Goal: Transaction & Acquisition: Purchase product/service

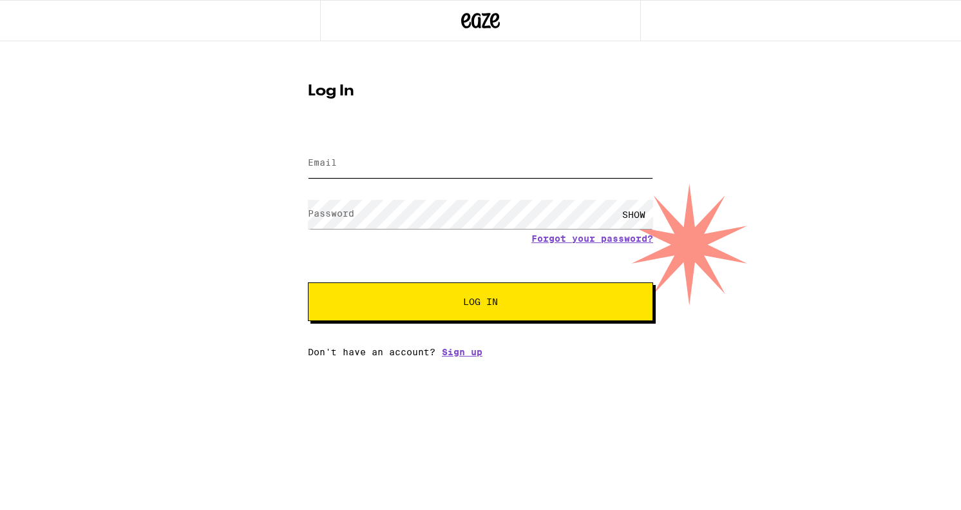
type input "[EMAIL_ADDRESS][DOMAIN_NAME]"
click at [450, 320] on button "Log In" at bounding box center [480, 301] width 345 height 39
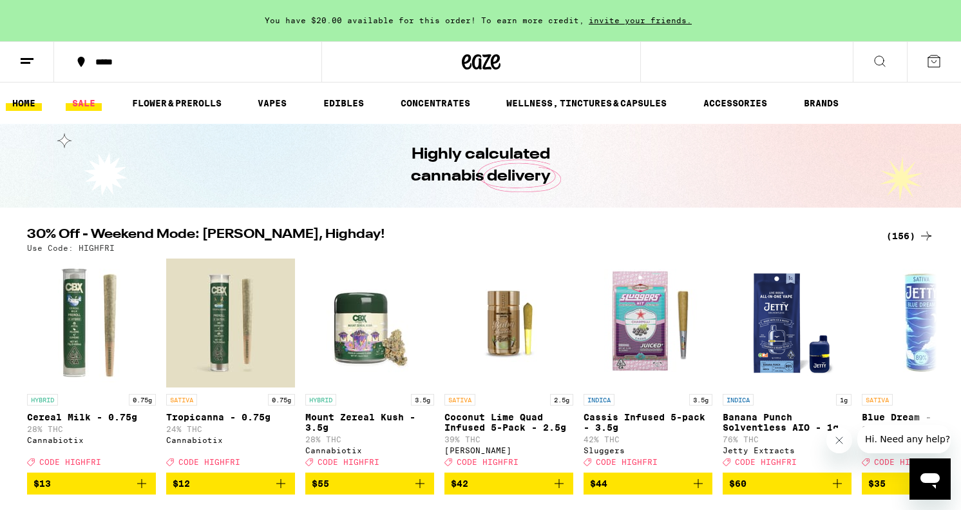
click at [79, 106] on link "SALE" at bounding box center [84, 102] width 36 height 15
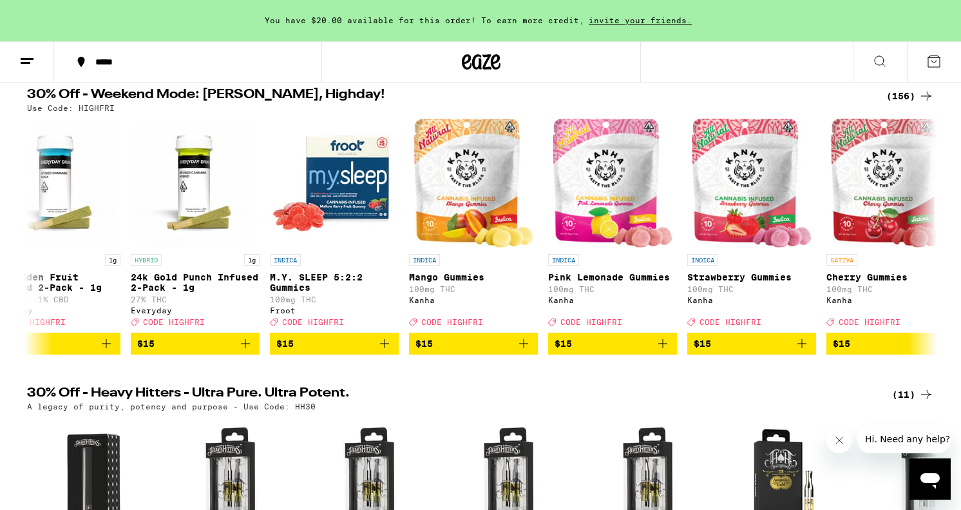
scroll to position [0, 7050]
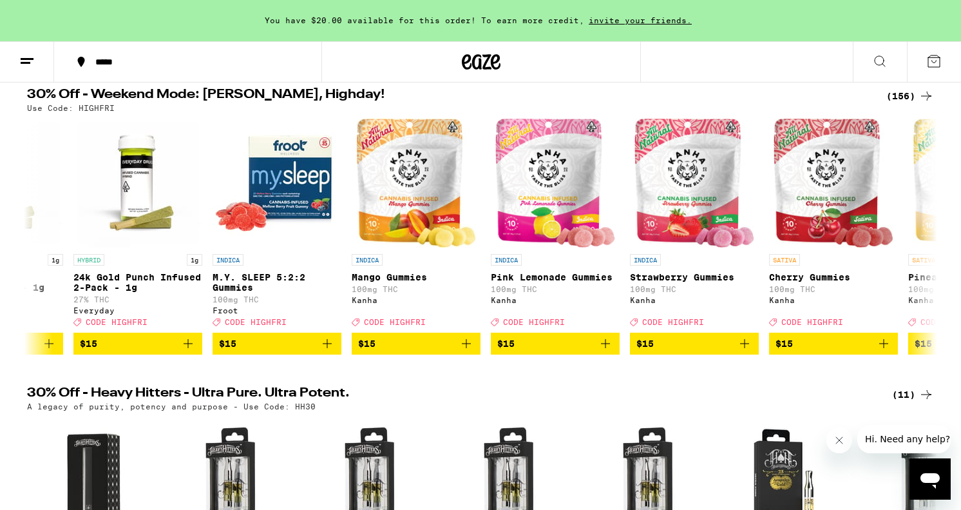
click at [92, 65] on div "*****" at bounding box center [195, 61] width 213 height 9
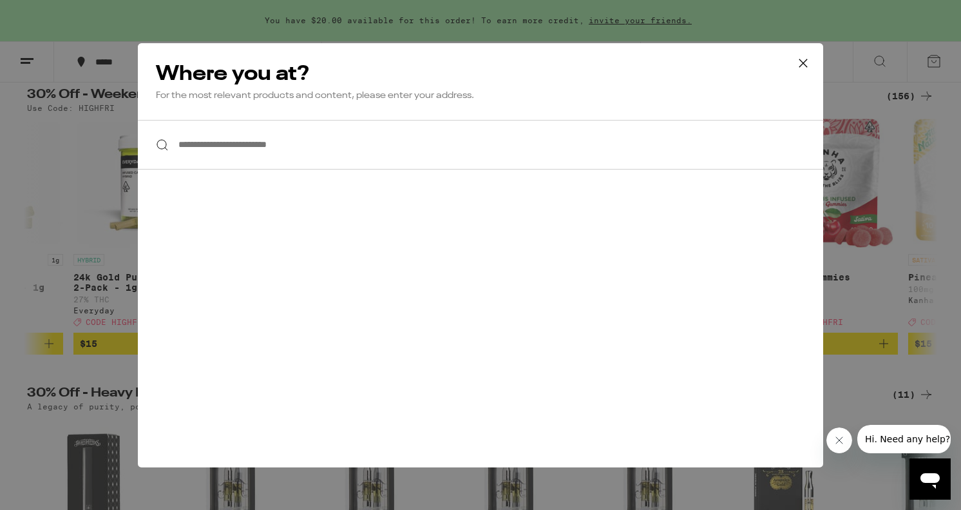
click at [240, 172] on div "**********" at bounding box center [480, 255] width 685 height 424
click at [240, 150] on input "**********" at bounding box center [480, 145] width 685 height 50
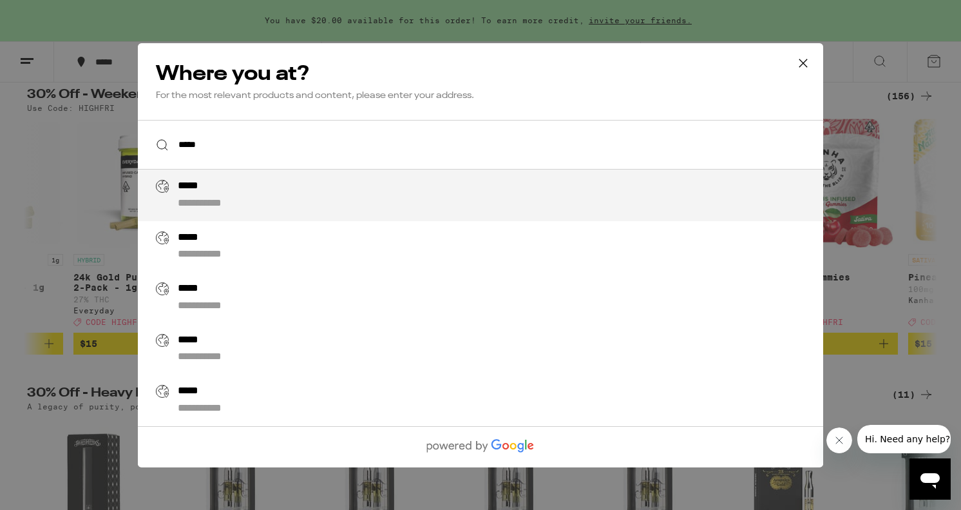
click at [223, 186] on div "**********" at bounding box center [506, 195] width 657 height 31
type input "**********"
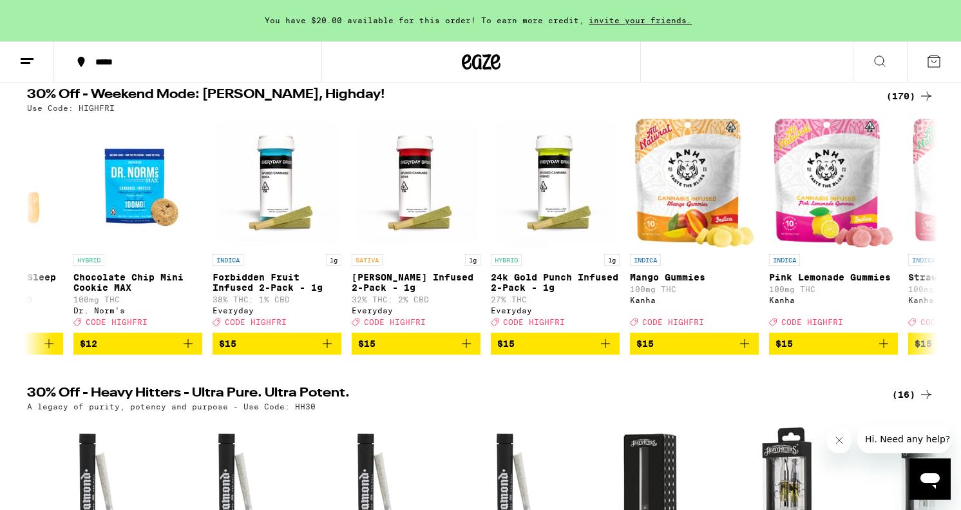
click at [878, 64] on icon at bounding box center [879, 60] width 15 height 15
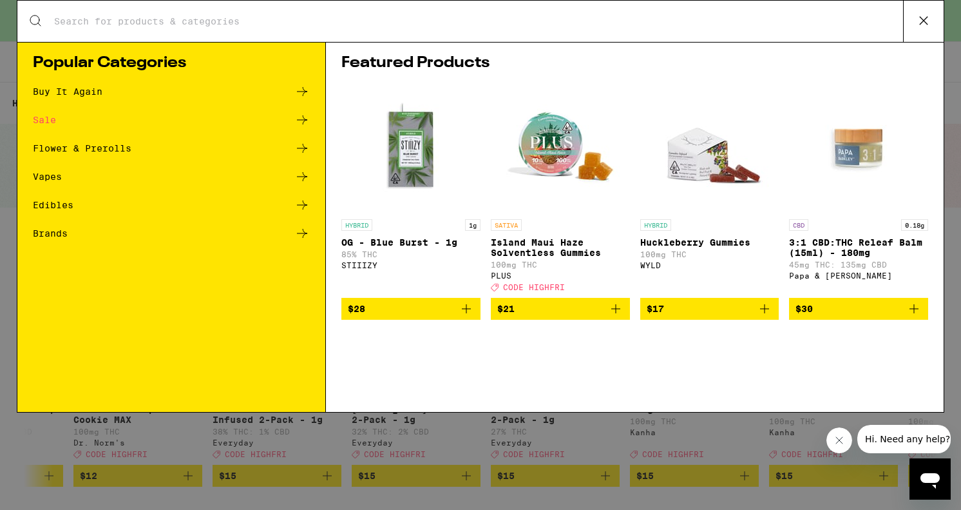
scroll to position [0, 0]
click at [441, 21] on input "Search for Products" at bounding box center [478, 21] width 850 height 12
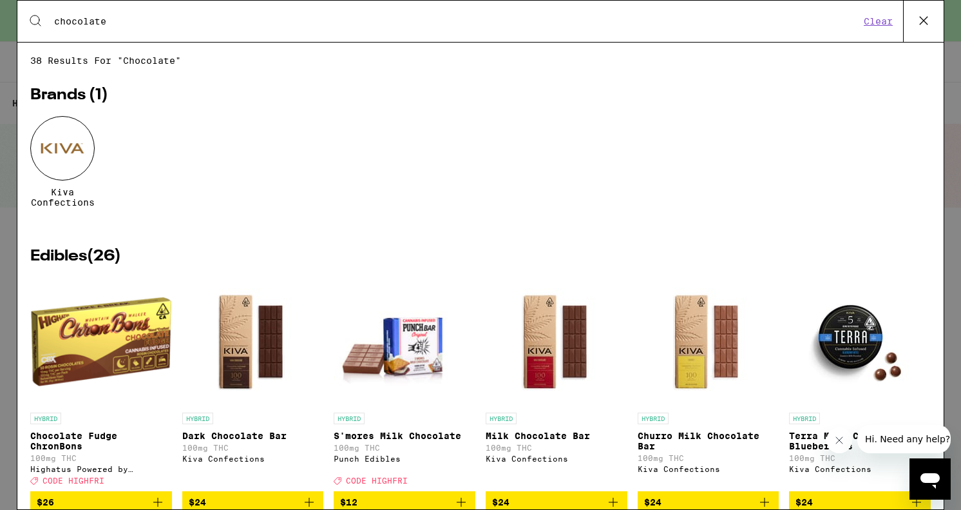
type input "chocolate"
click at [99, 124] on div "Kiva Confections" at bounding box center [480, 171] width 901 height 111
click at [79, 139] on div at bounding box center [62, 148] width 64 height 64
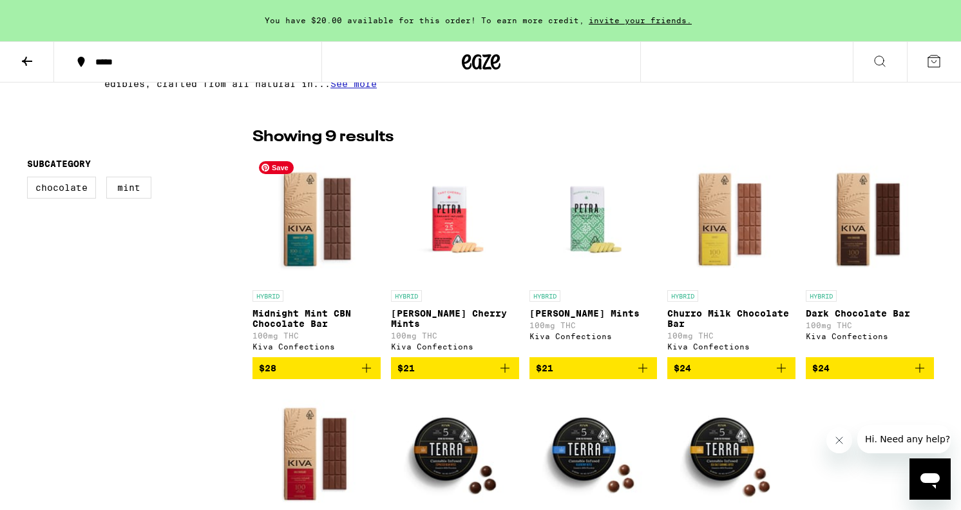
scroll to position [307, 0]
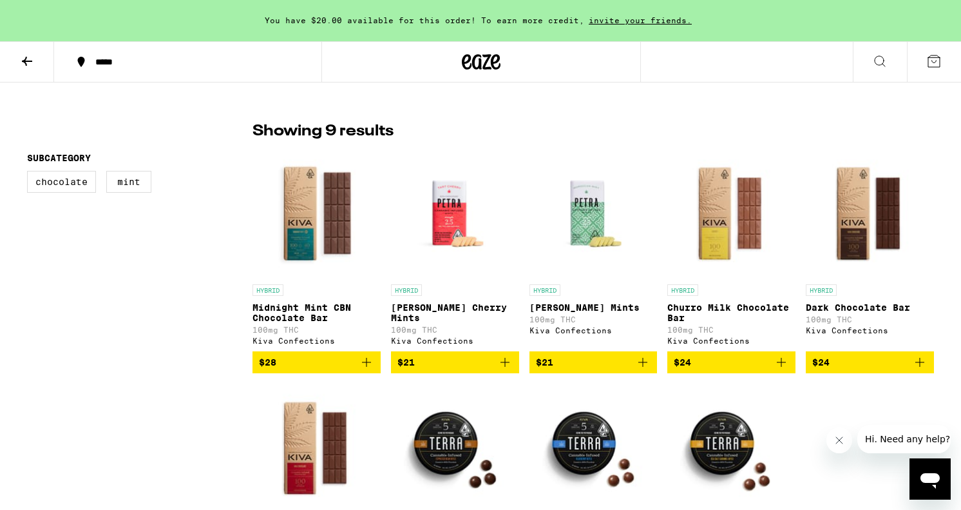
click at [366, 367] on icon "Add to bag" at bounding box center [366, 362] width 9 height 9
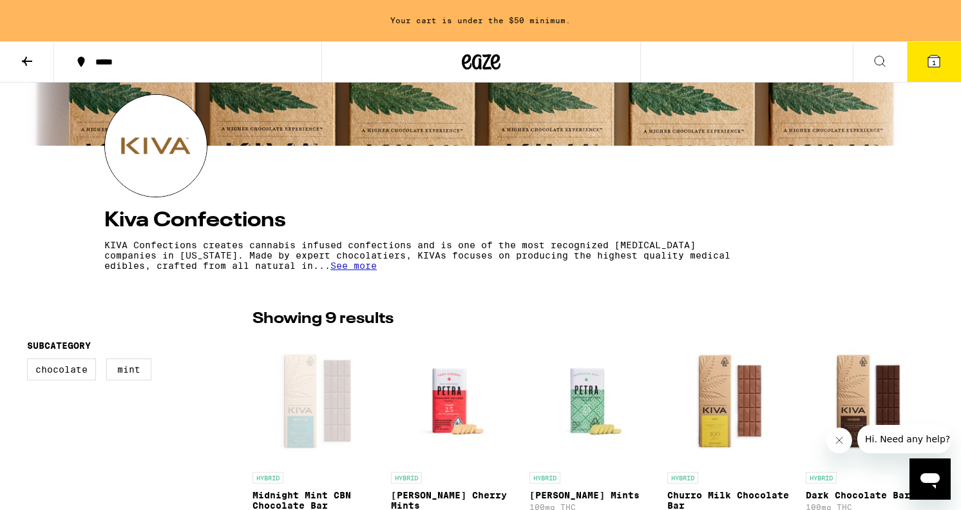
scroll to position [0, 0]
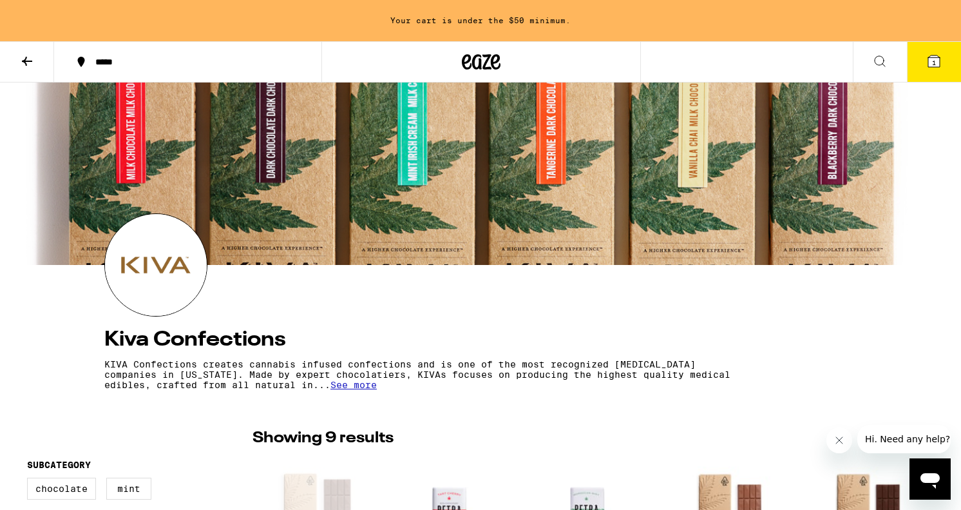
click at [885, 59] on icon at bounding box center [879, 60] width 15 height 15
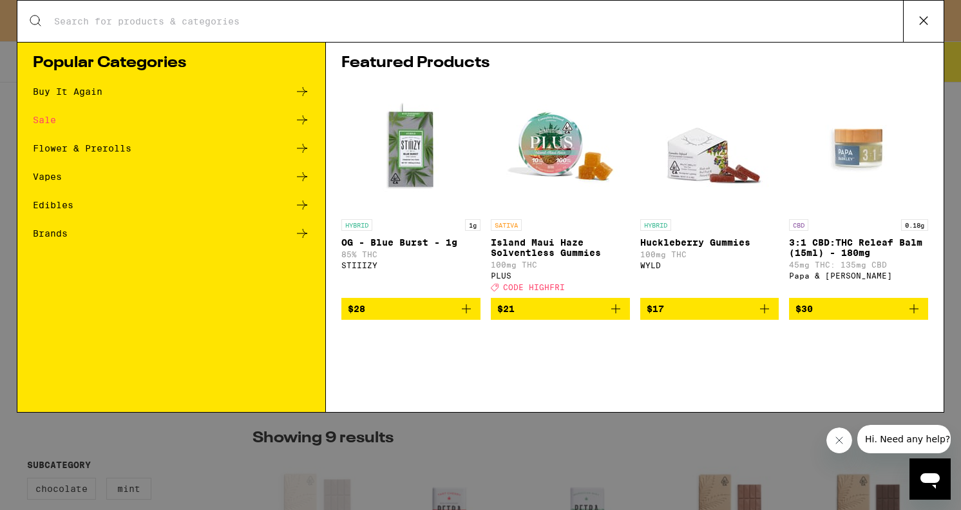
click at [504, 31] on div "Search for Products" at bounding box center [480, 21] width 926 height 41
click at [495, 26] on input "Search for Products" at bounding box center [478, 21] width 850 height 12
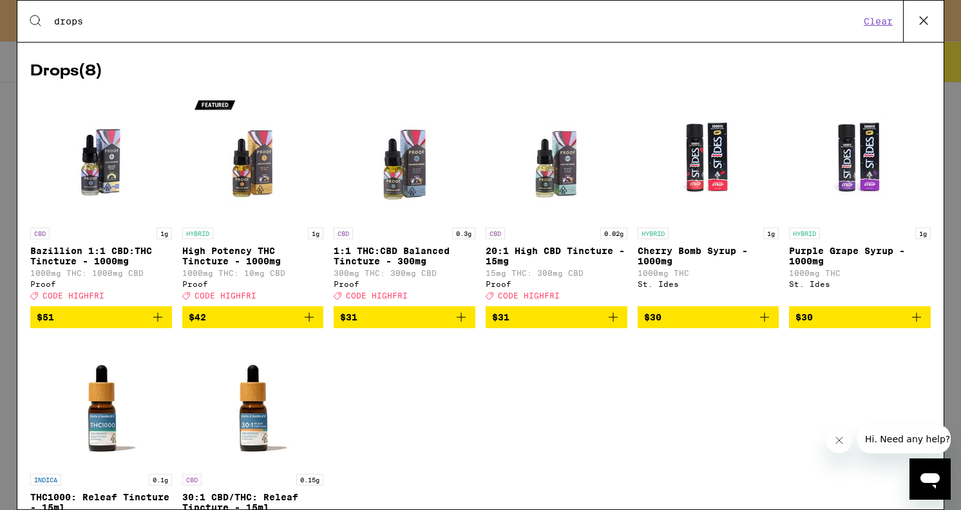
scroll to position [836, 0]
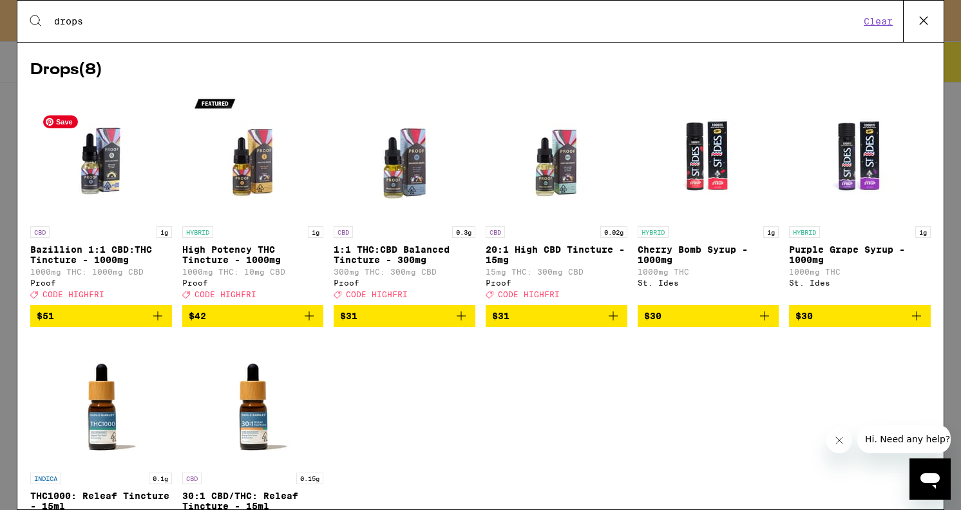
type input "drops"
click at [108, 186] on img "Open page for Bazillion 1:1 CBD:THC Tincture - 1000mg from Proof" at bounding box center [101, 155] width 129 height 129
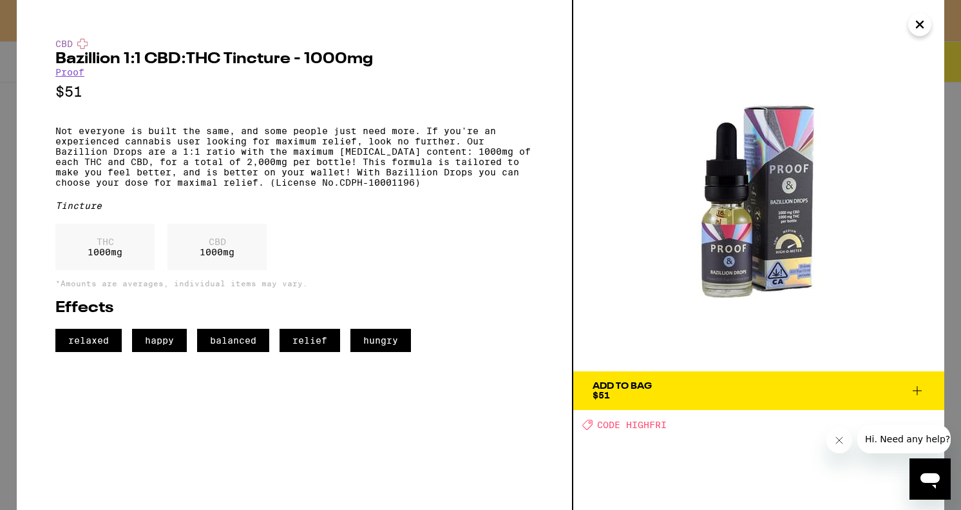
click at [919, 389] on icon at bounding box center [917, 390] width 15 height 15
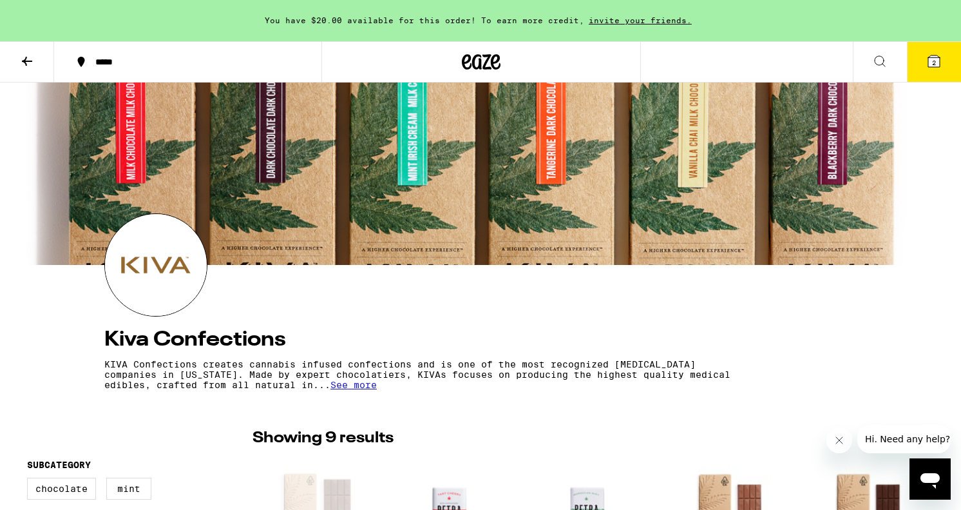
click at [876, 57] on icon at bounding box center [879, 60] width 15 height 15
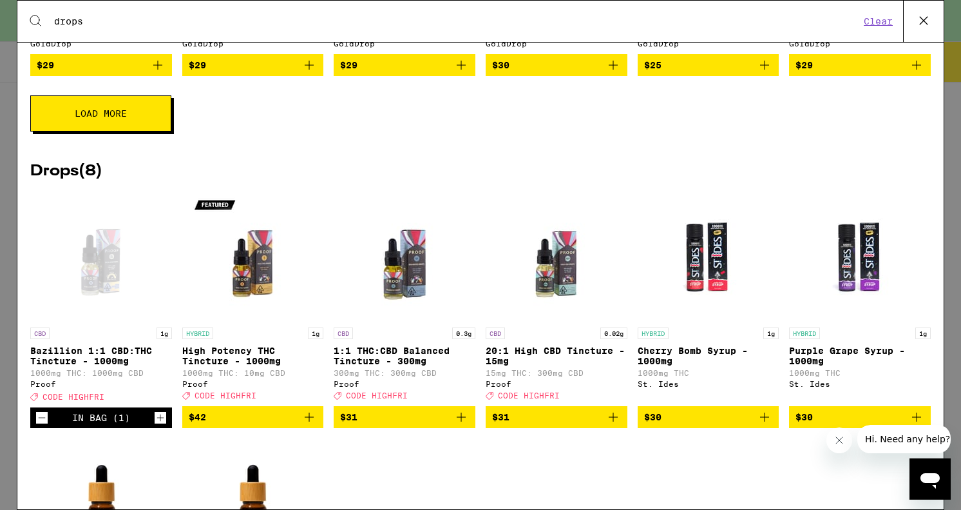
scroll to position [794, 0]
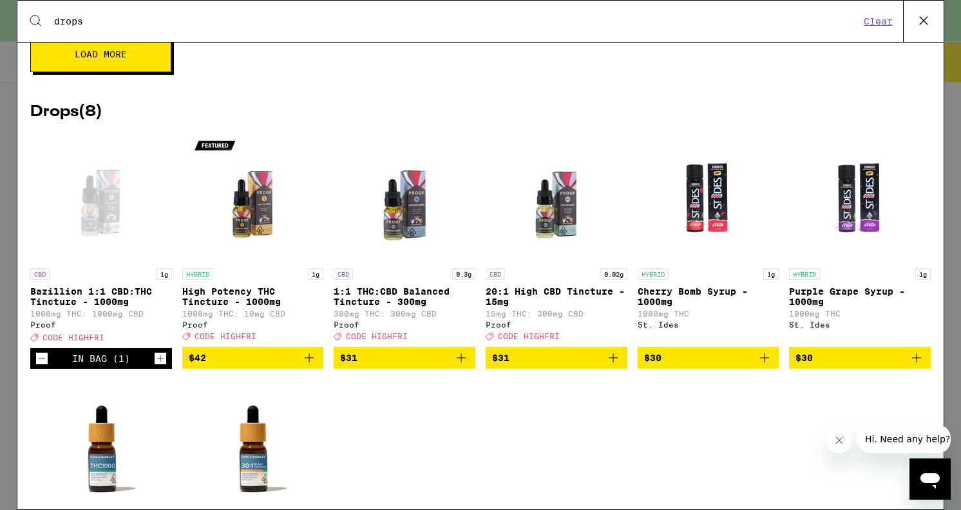
click at [921, 26] on icon at bounding box center [923, 20] width 19 height 19
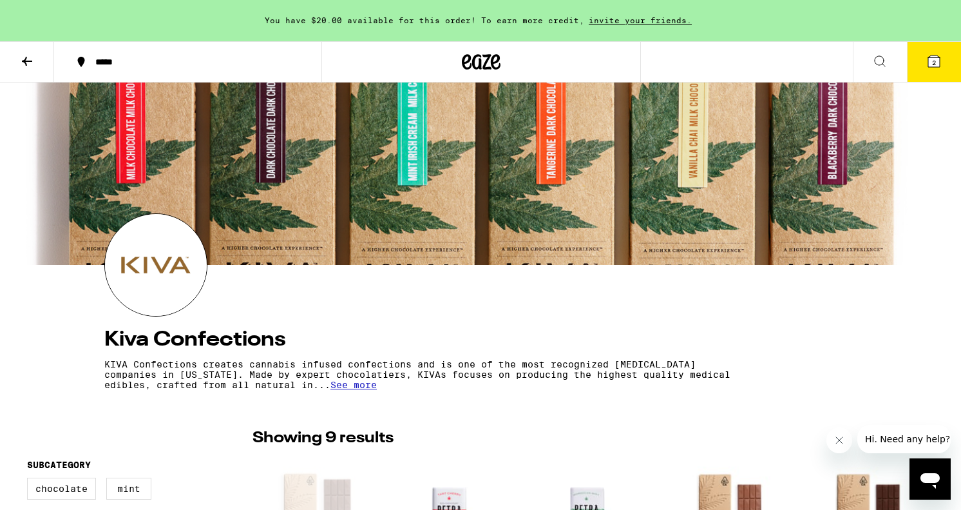
click at [932, 57] on icon at bounding box center [934, 61] width 12 height 12
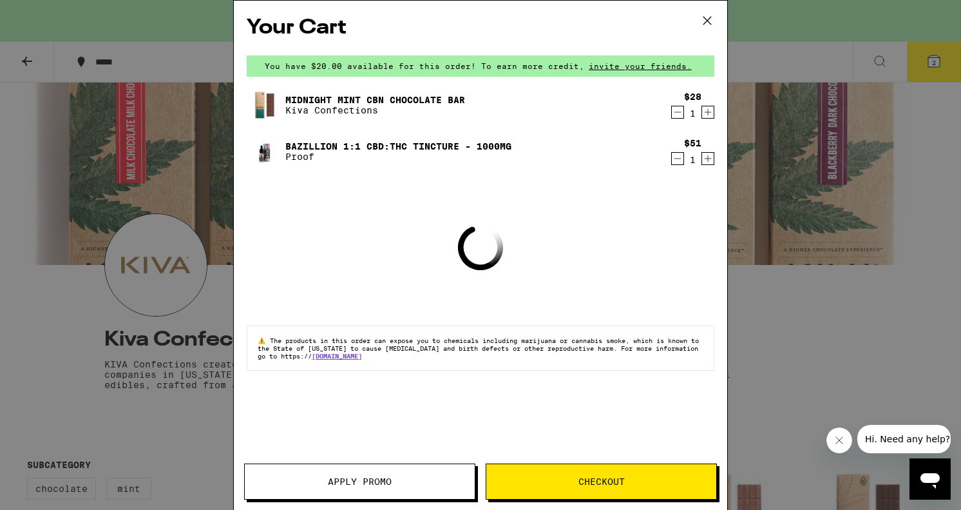
click at [350, 477] on span "Apply Promo" at bounding box center [360, 481] width 64 height 9
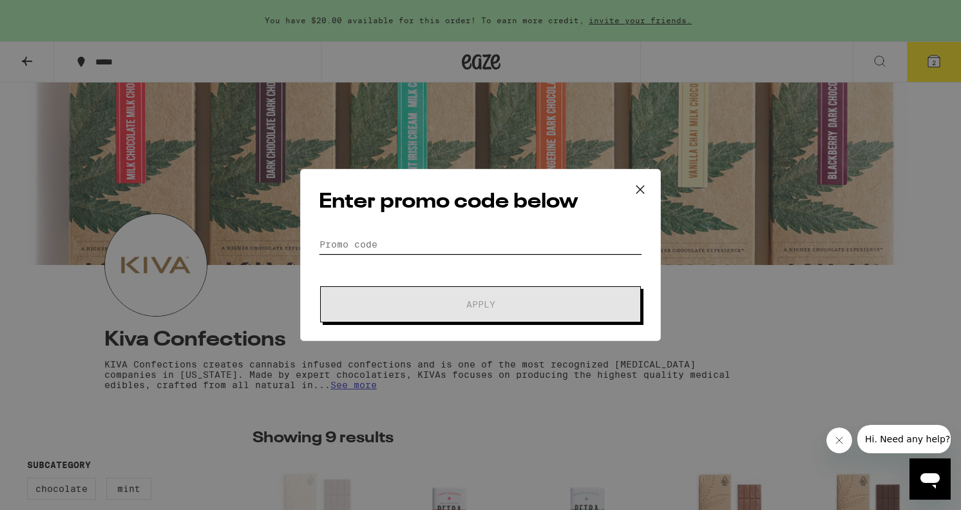
click at [418, 244] on input "Promo Code" at bounding box center [480, 244] width 323 height 19
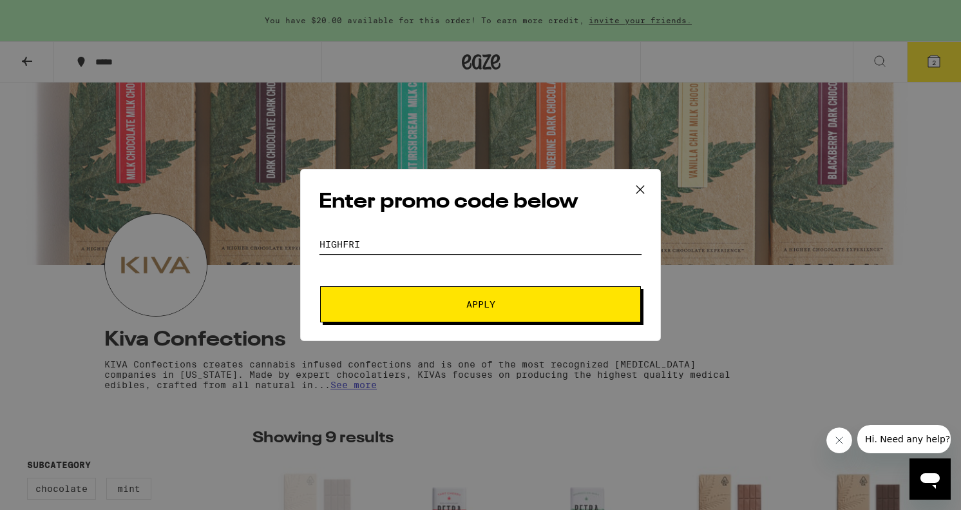
type input "highfri"
click at [320, 286] on button "Apply" at bounding box center [480, 304] width 321 height 36
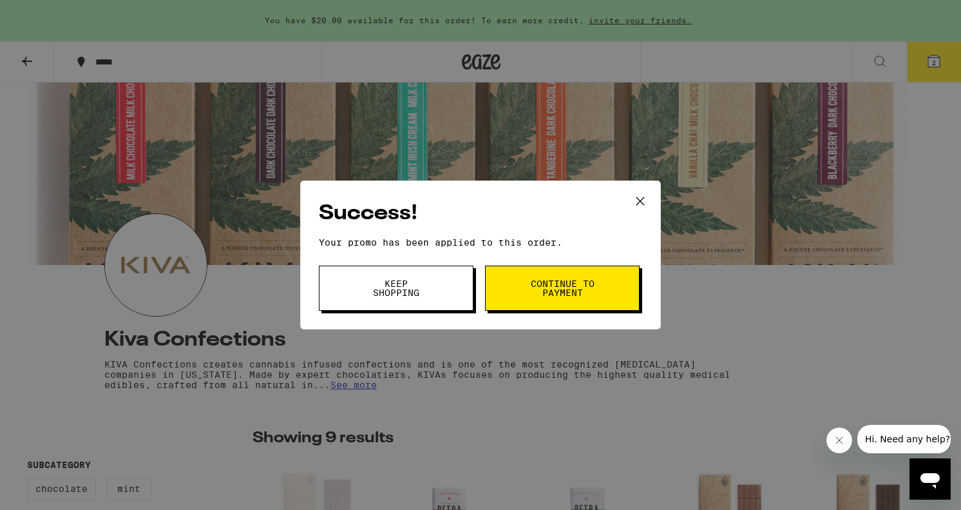
click at [399, 291] on span "Keep Shopping" at bounding box center [396, 288] width 66 height 18
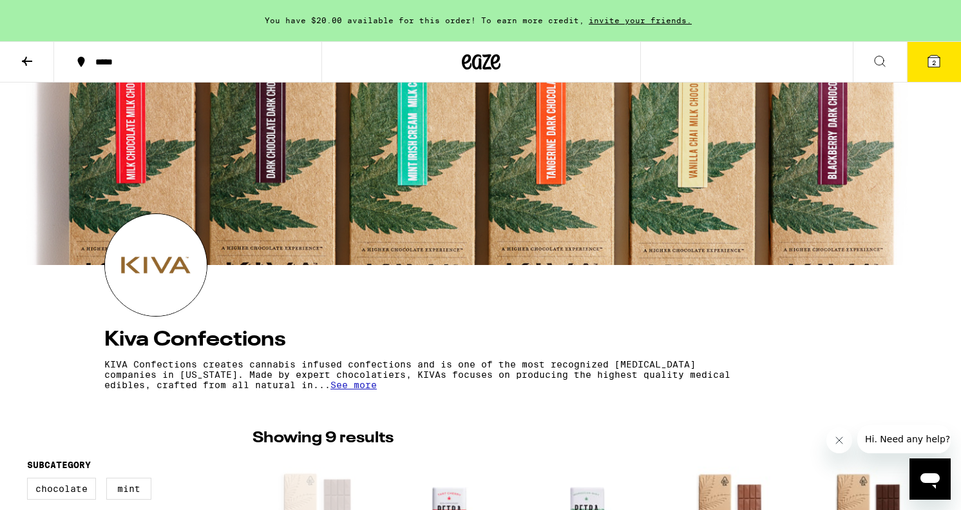
click at [925, 54] on button "2" at bounding box center [934, 62] width 54 height 40
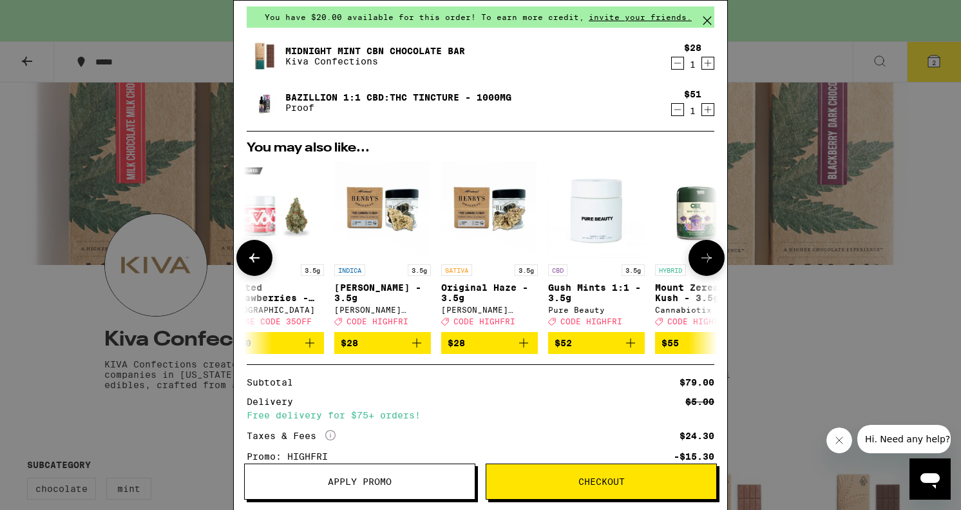
scroll to position [0, 602]
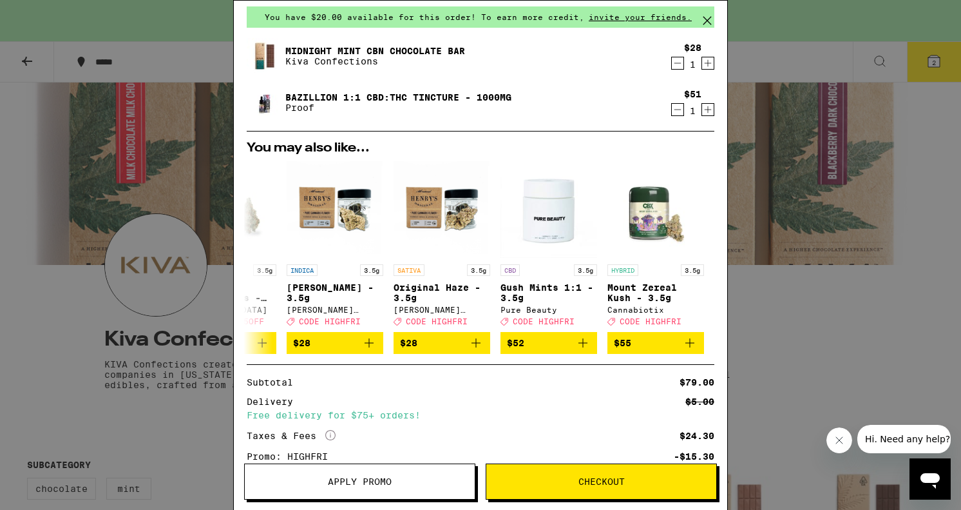
click at [408, 49] on link "Midnight Mint CBN Chocolate Bar" at bounding box center [375, 51] width 180 height 10
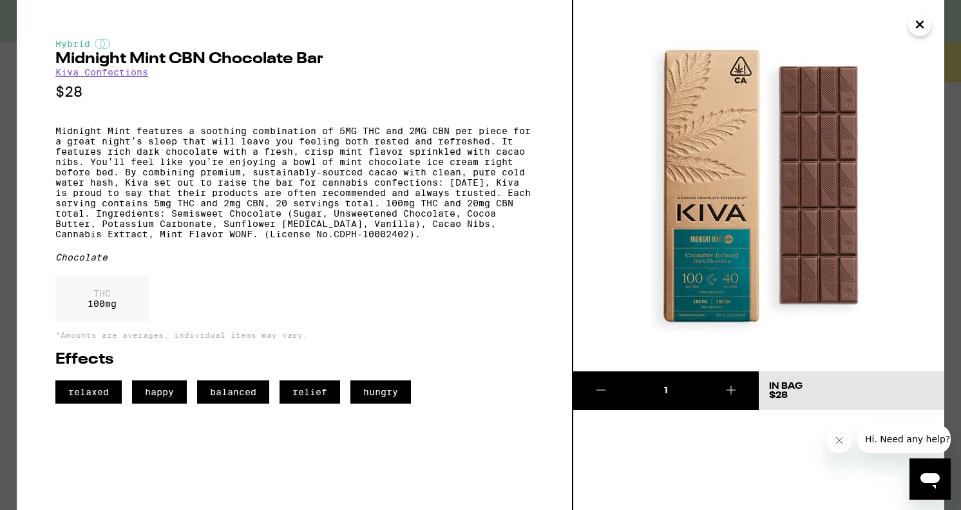
click at [922, 23] on icon "Close" at bounding box center [919, 24] width 15 height 19
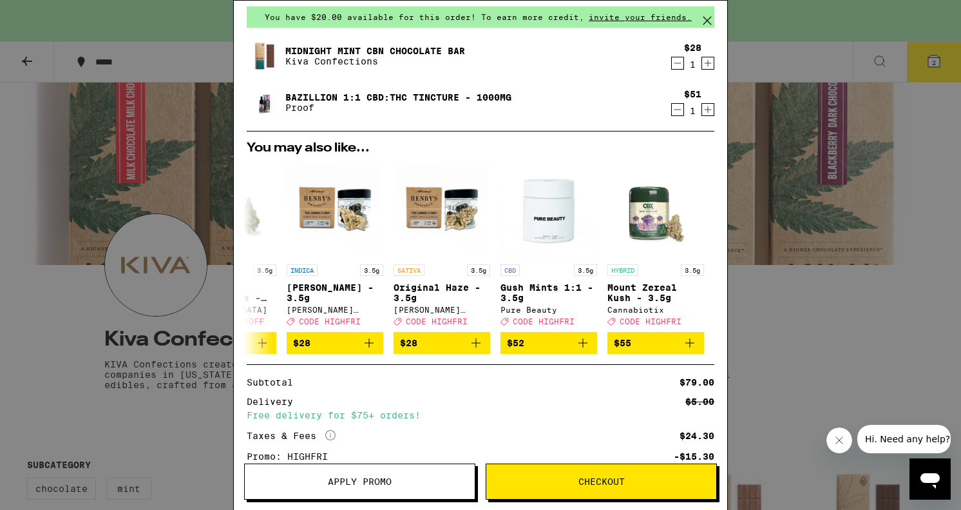
click at [769, 63] on div "Your Cart You have $20.00 available for this order! To earn more credit, invite…" at bounding box center [480, 255] width 961 height 510
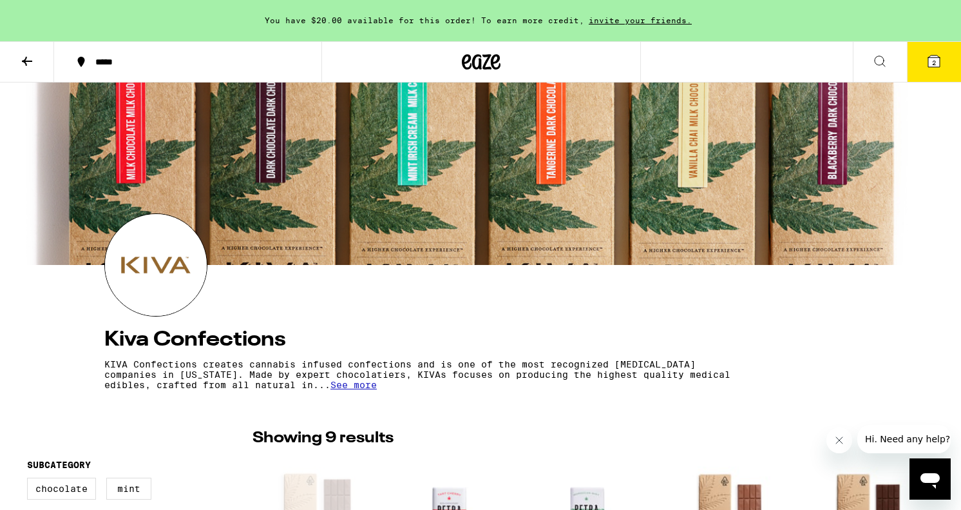
click at [31, 62] on icon at bounding box center [26, 60] width 15 height 15
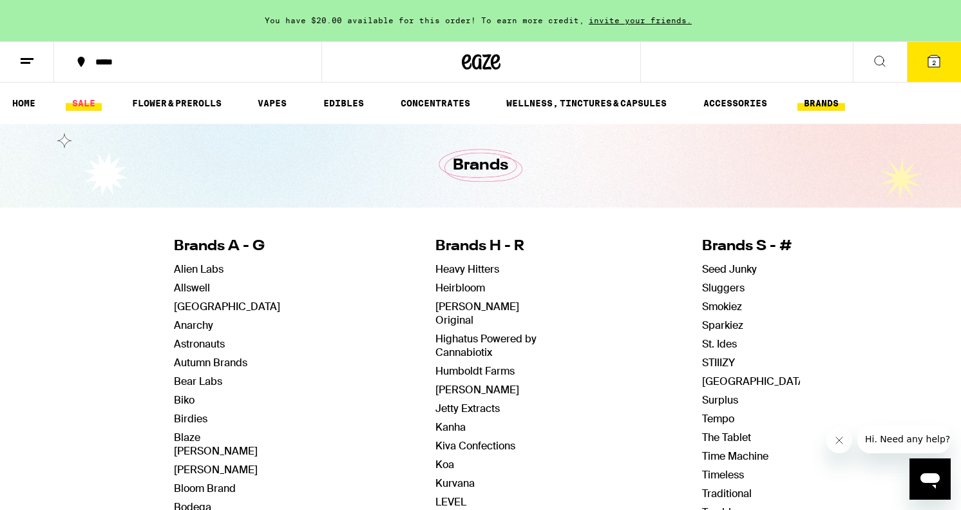
click at [82, 104] on link "SALE" at bounding box center [84, 102] width 36 height 15
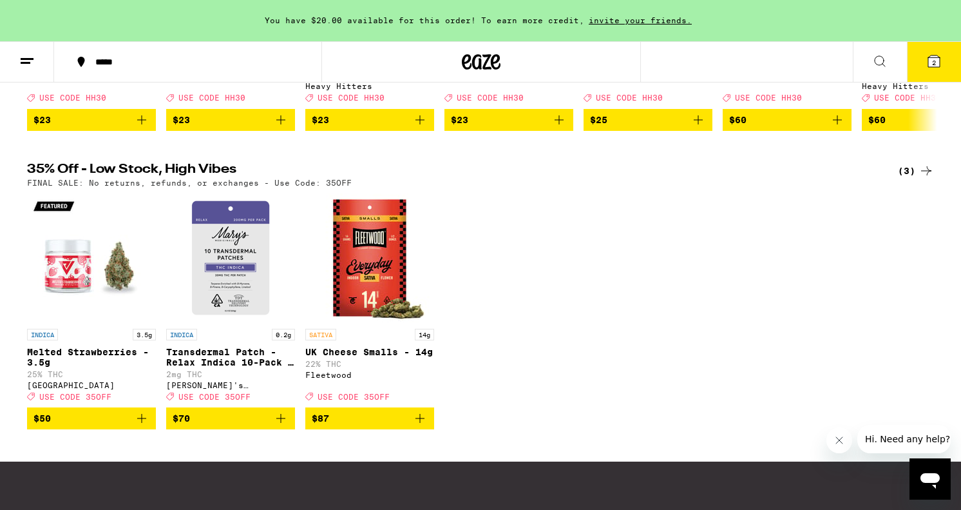
scroll to position [656, 0]
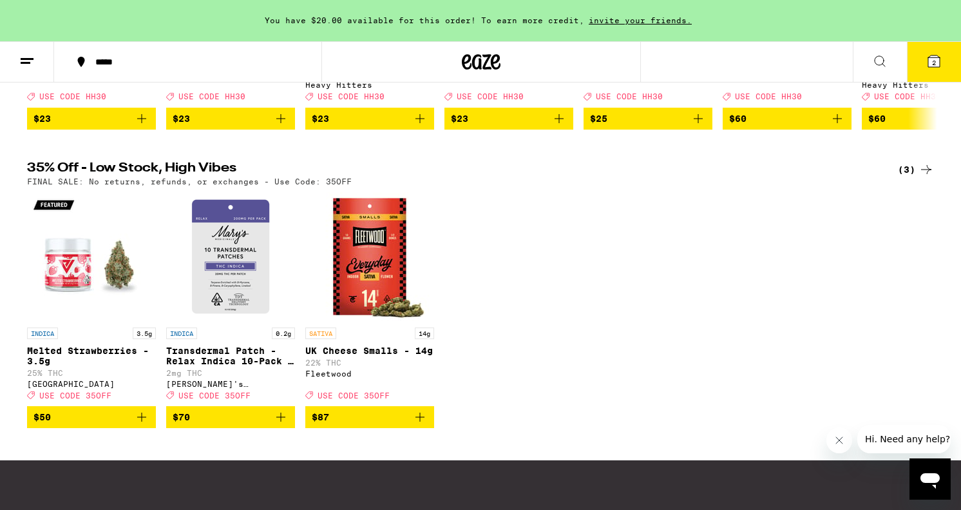
click at [241, 366] on p "Transdermal Patch - Relax Indica 10-Pack - 200mg" at bounding box center [230, 355] width 129 height 21
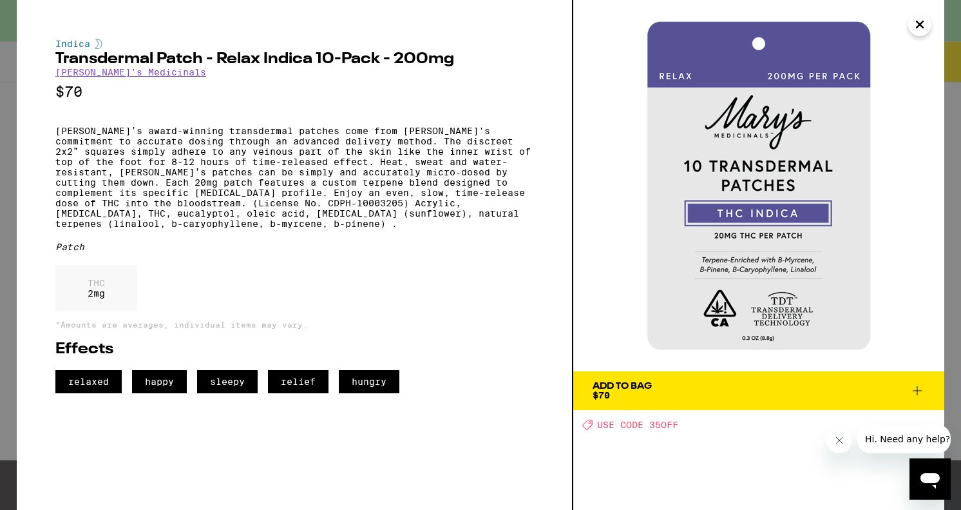
click at [921, 389] on icon at bounding box center [917, 390] width 15 height 15
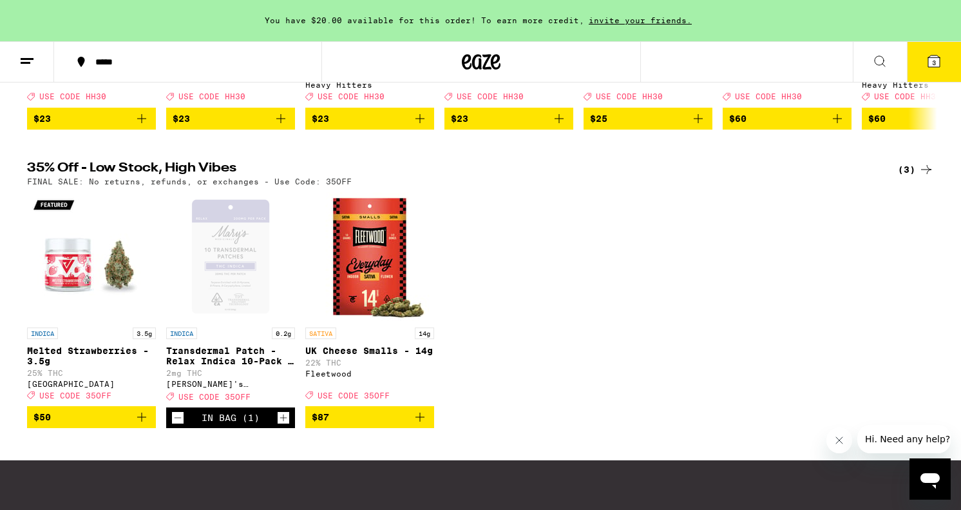
click at [933, 69] on button "3" at bounding box center [934, 62] width 54 height 40
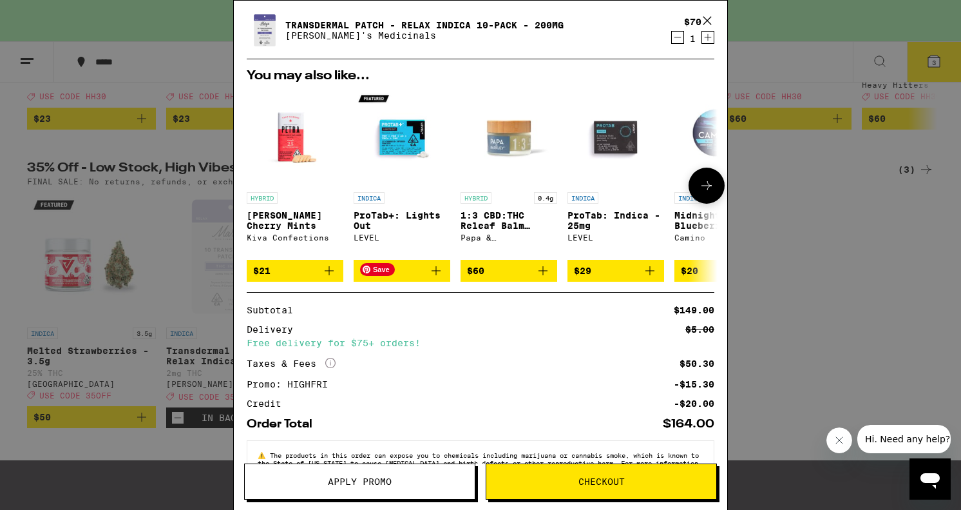
scroll to position [214, 0]
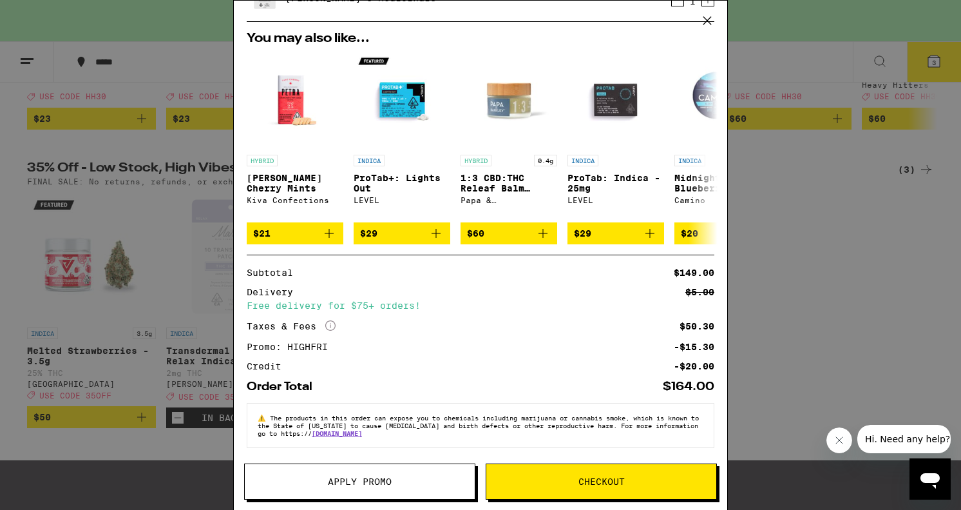
click at [363, 481] on span "Apply Promo" at bounding box center [360, 481] width 64 height 9
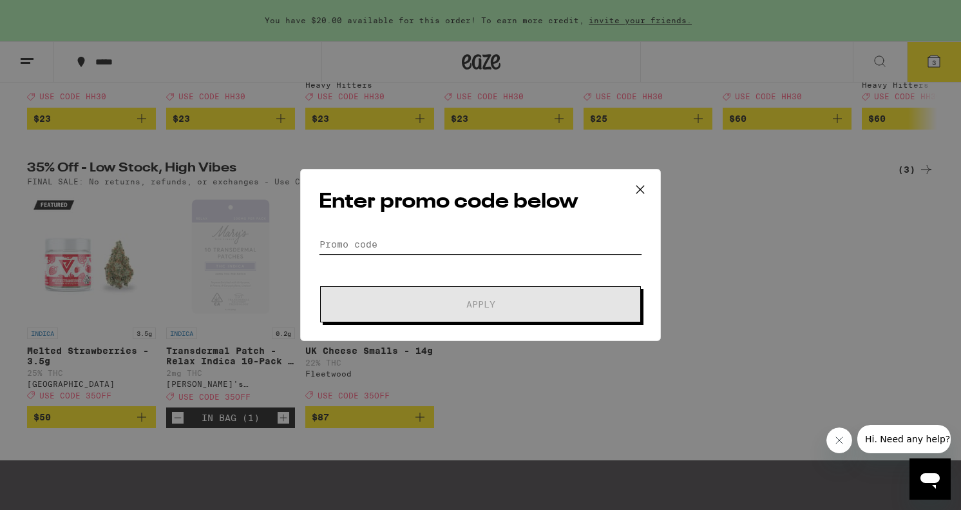
click at [388, 249] on input "Promo Code" at bounding box center [480, 244] width 323 height 19
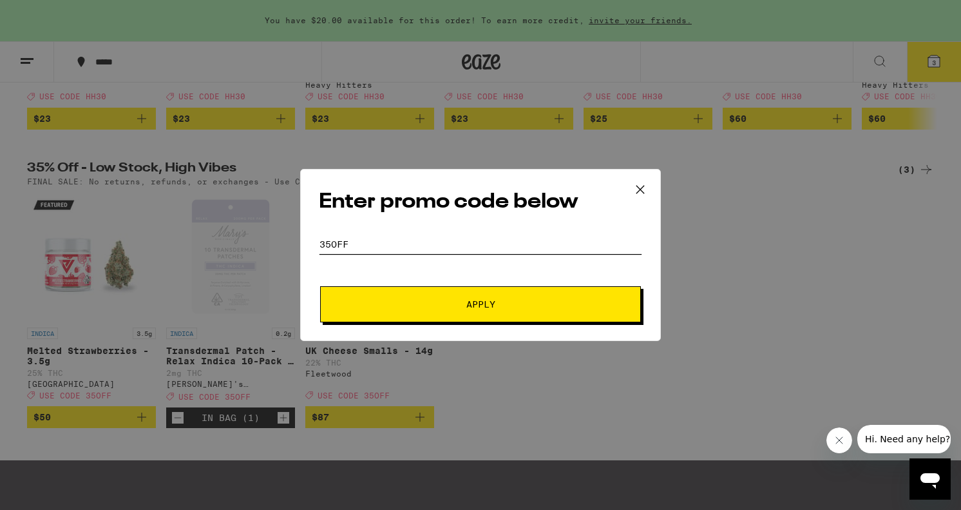
type input "35OFF"
click at [479, 308] on span "Apply" at bounding box center [480, 304] width 29 height 9
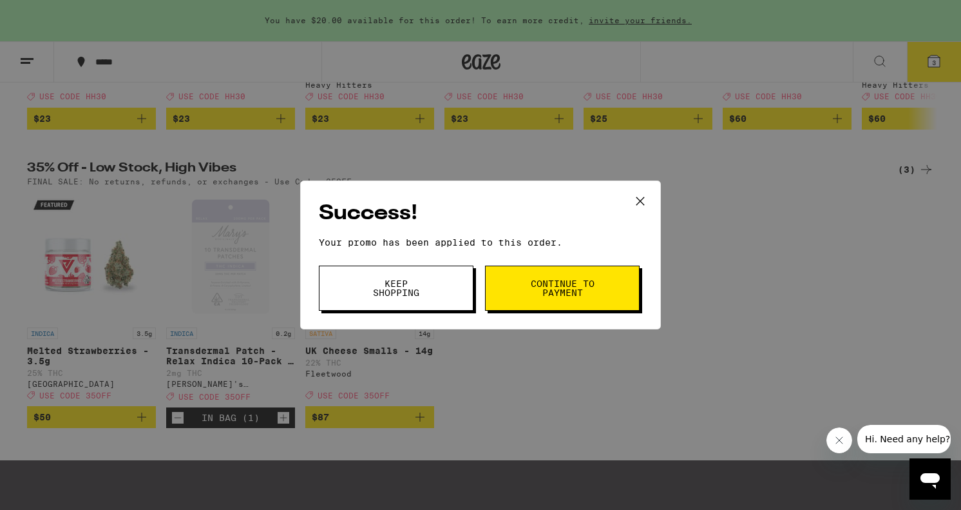
click at [419, 302] on button "Keep Shopping" at bounding box center [396, 287] width 155 height 45
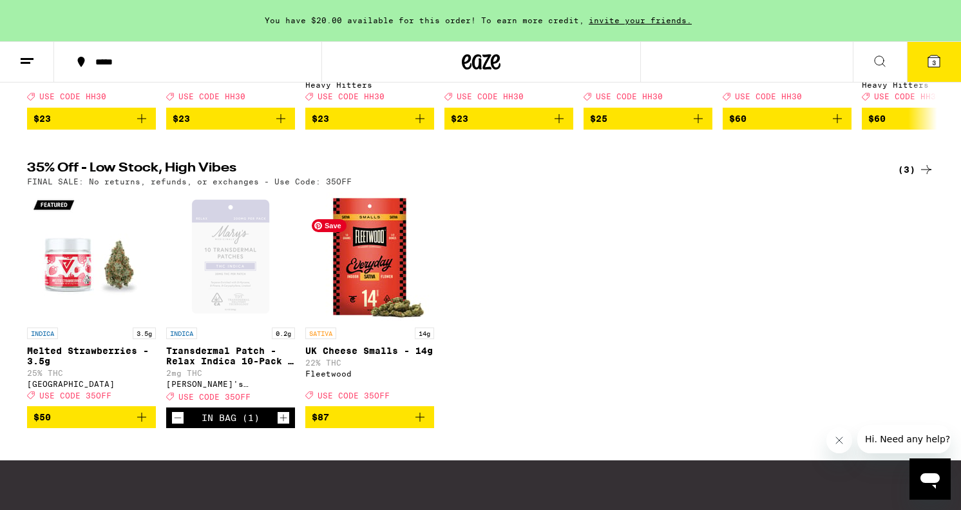
click at [937, 61] on icon at bounding box center [934, 61] width 12 height 12
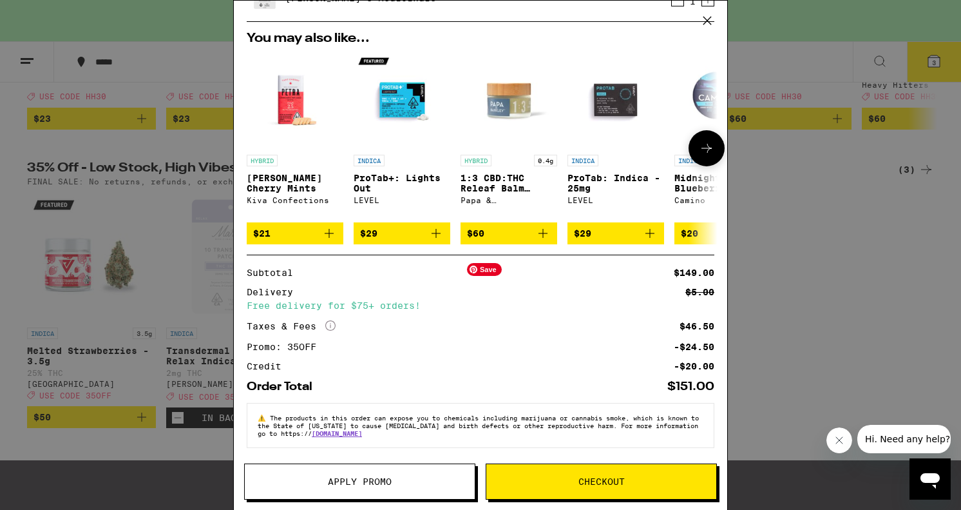
scroll to position [214, 0]
click at [428, 475] on button "Apply Promo" at bounding box center [359, 481] width 231 height 36
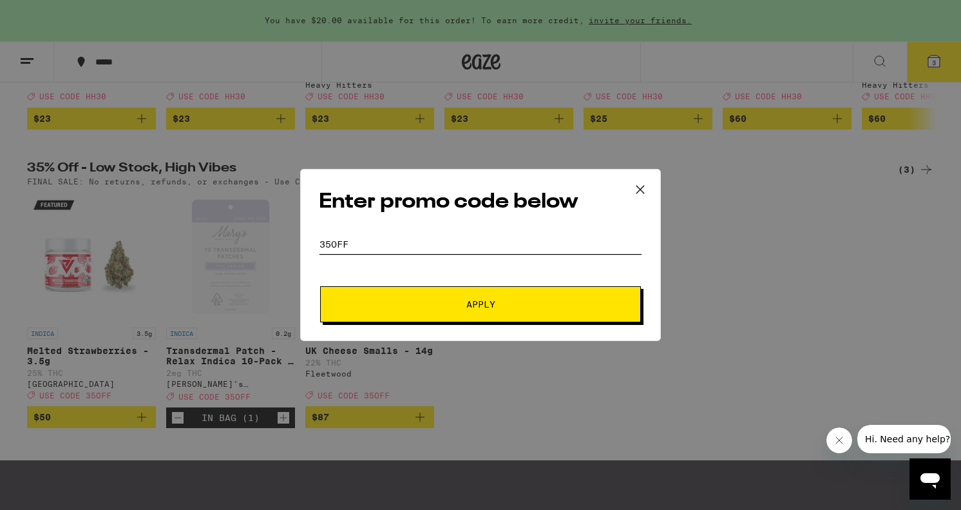
click at [355, 238] on input "35OFF" at bounding box center [480, 244] width 323 height 19
type input "highfri"
click at [320, 286] on button "Apply" at bounding box center [480, 304] width 321 height 36
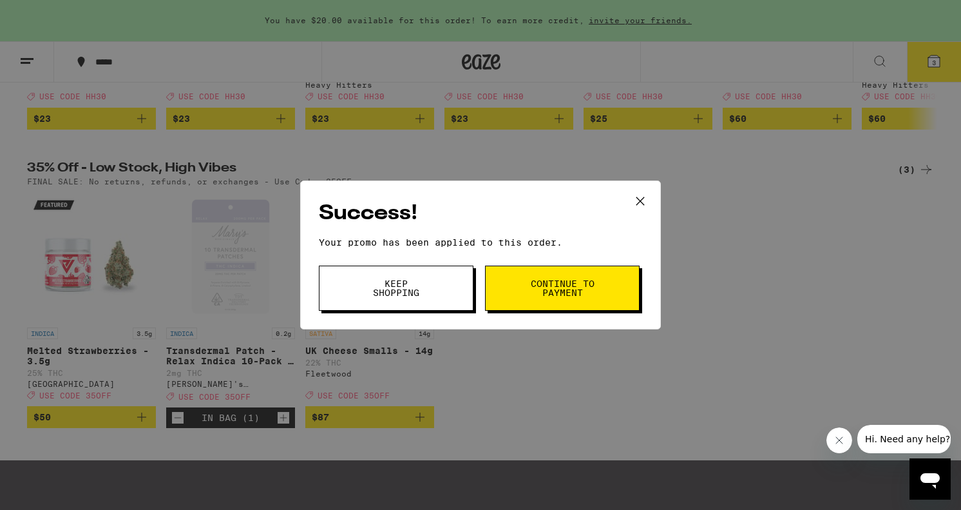
click at [443, 290] on button "Keep Shopping" at bounding box center [396, 287] width 155 height 45
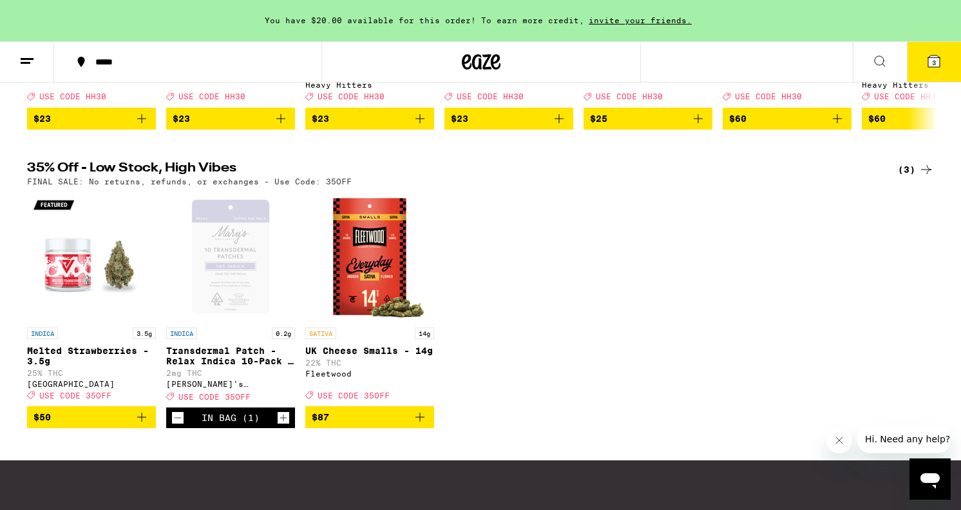
click at [932, 64] on span "3" at bounding box center [934, 63] width 4 height 8
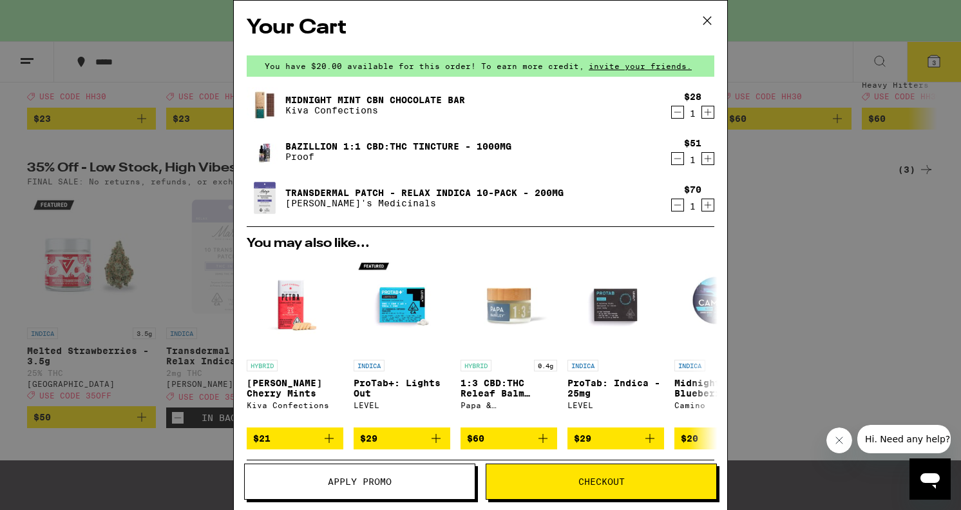
click at [680, 204] on icon "Decrement" at bounding box center [678, 204] width 12 height 15
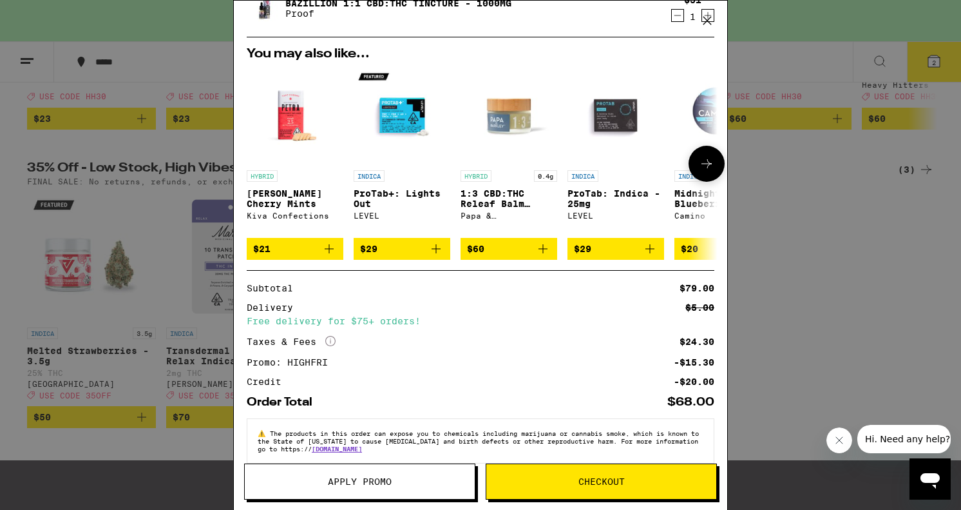
scroll to position [168, 0]
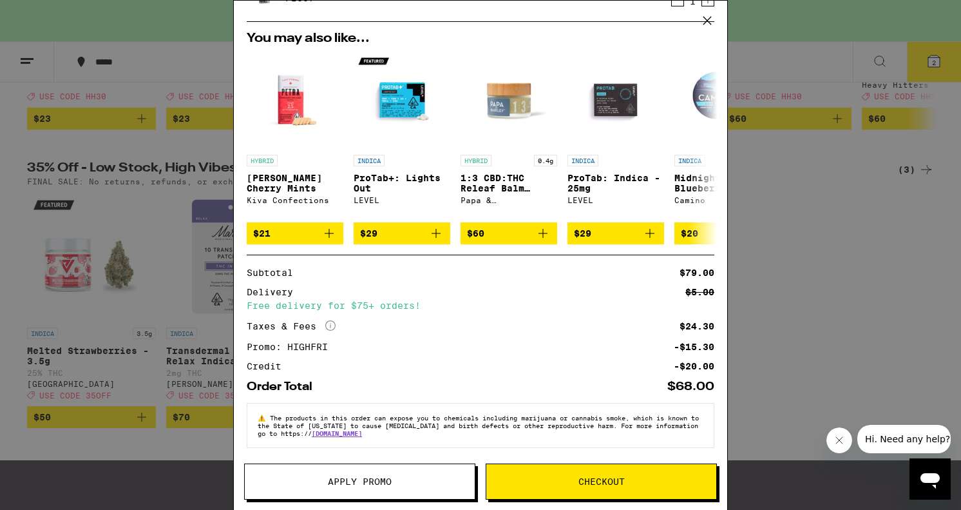
click at [571, 486] on button "Checkout" at bounding box center [601, 481] width 231 height 36
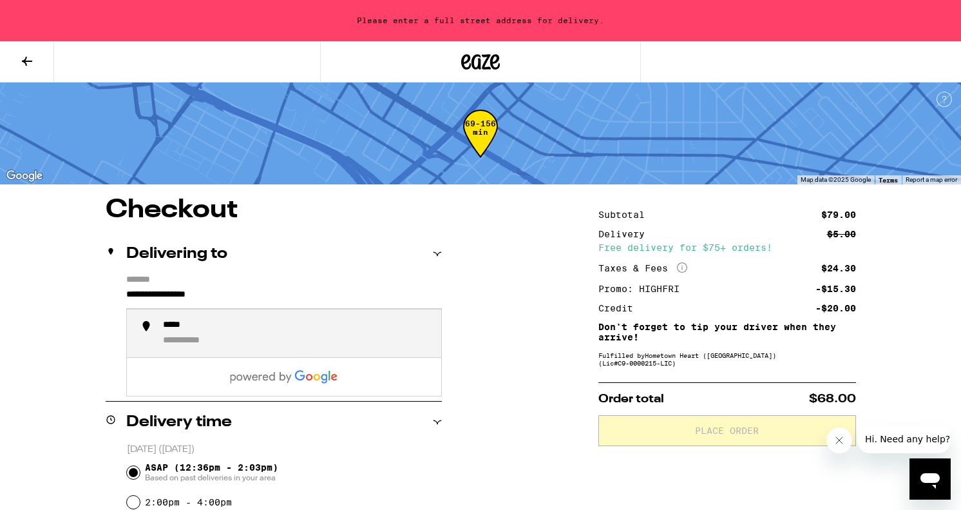
click at [270, 287] on input "**********" at bounding box center [284, 298] width 316 height 22
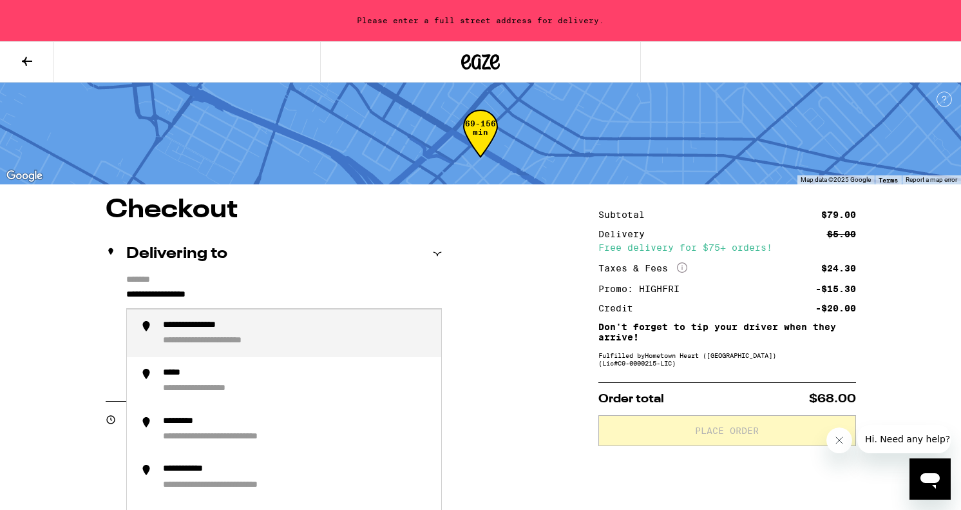
drag, startPoint x: 265, startPoint y: 294, endPoint x: 86, endPoint y: 273, distance: 179.7
click at [218, 332] on div "**********" at bounding box center [218, 326] width 111 height 12
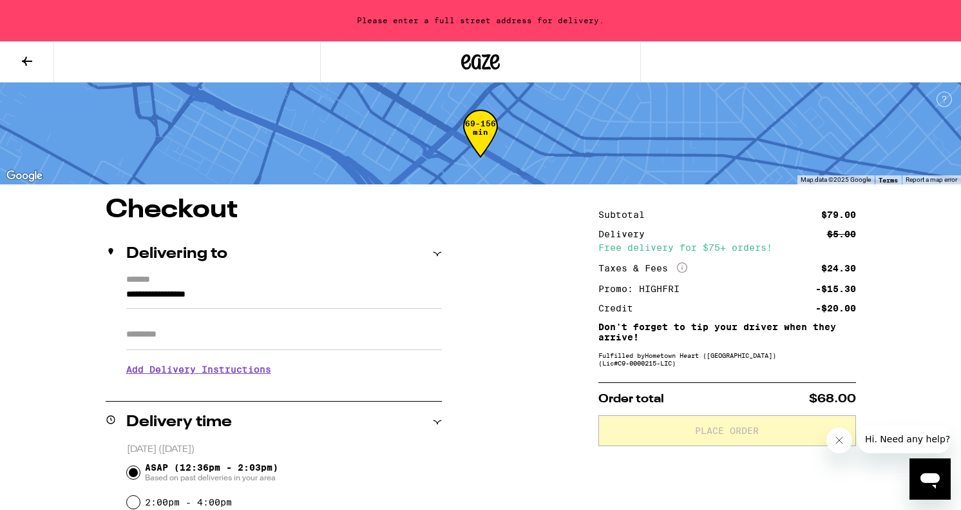
click at [176, 298] on input "**********" at bounding box center [284, 298] width 316 height 22
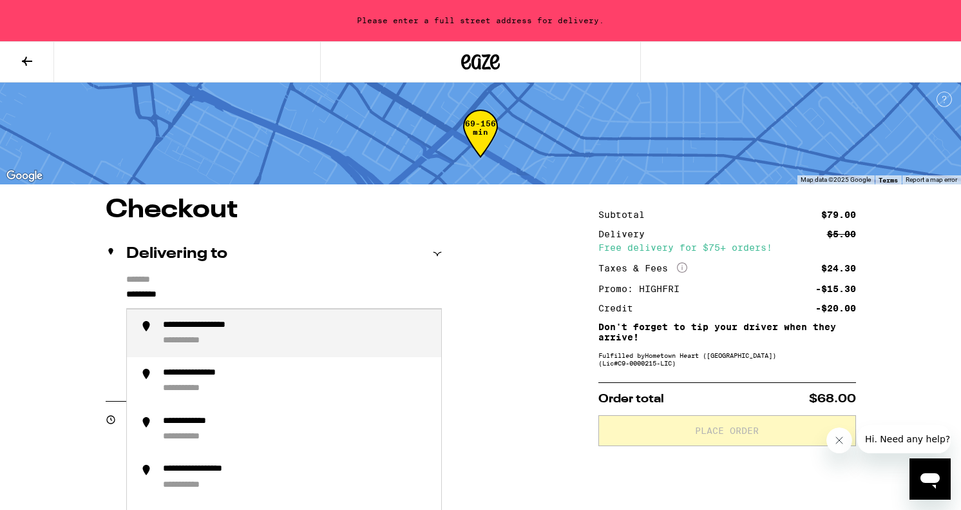
click at [267, 320] on li "**********" at bounding box center [284, 333] width 314 height 48
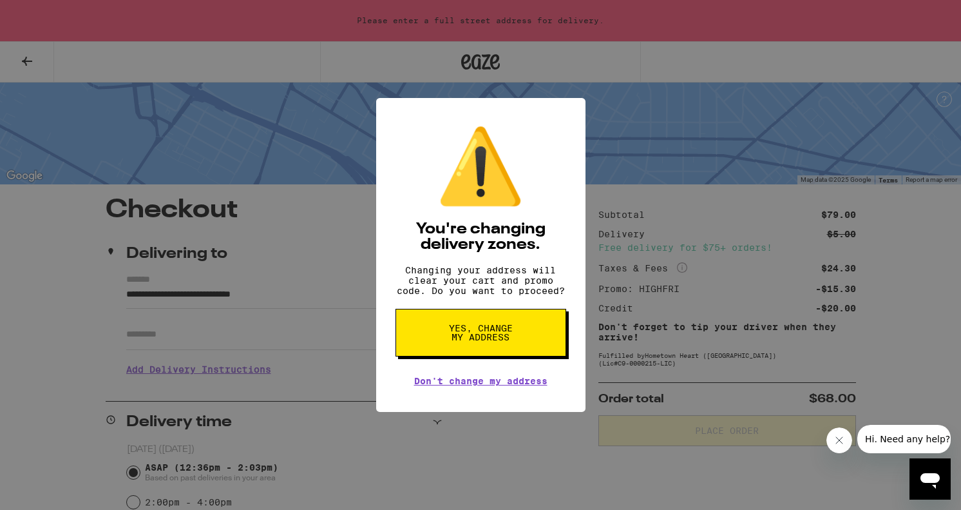
click at [472, 336] on span "Yes, change my address" at bounding box center [481, 332] width 66 height 18
type input "**********"
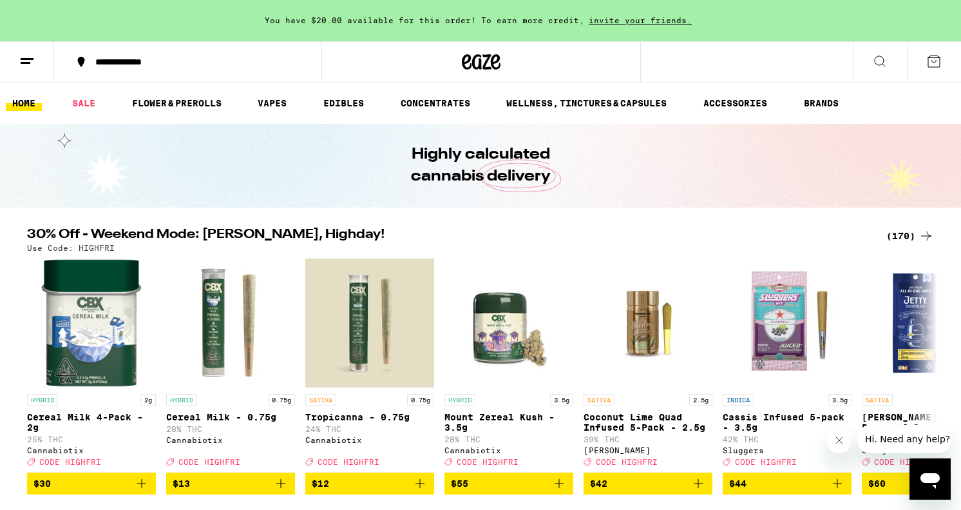
click at [634, 26] on div "You have $20.00 available for this order! To earn more credit, invite your frie…" at bounding box center [480, 20] width 961 height 41
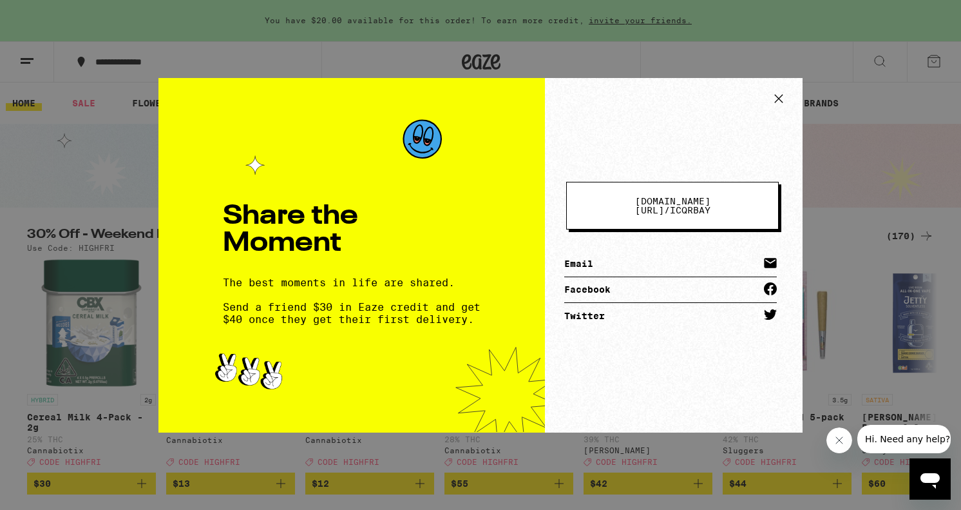
click at [597, 260] on link "Email" at bounding box center [670, 264] width 213 height 26
click at [770, 258] on icon at bounding box center [770, 263] width 12 height 10
click at [687, 209] on span "[DOMAIN_NAME][URL] /" at bounding box center [672, 205] width 75 height 19
click at [775, 100] on icon at bounding box center [778, 98] width 19 height 19
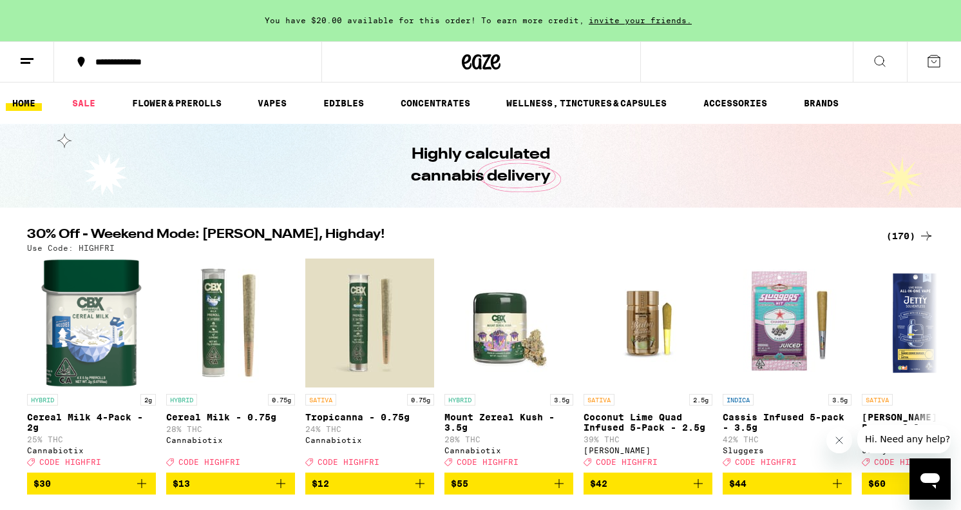
click at [929, 63] on icon at bounding box center [933, 60] width 15 height 15
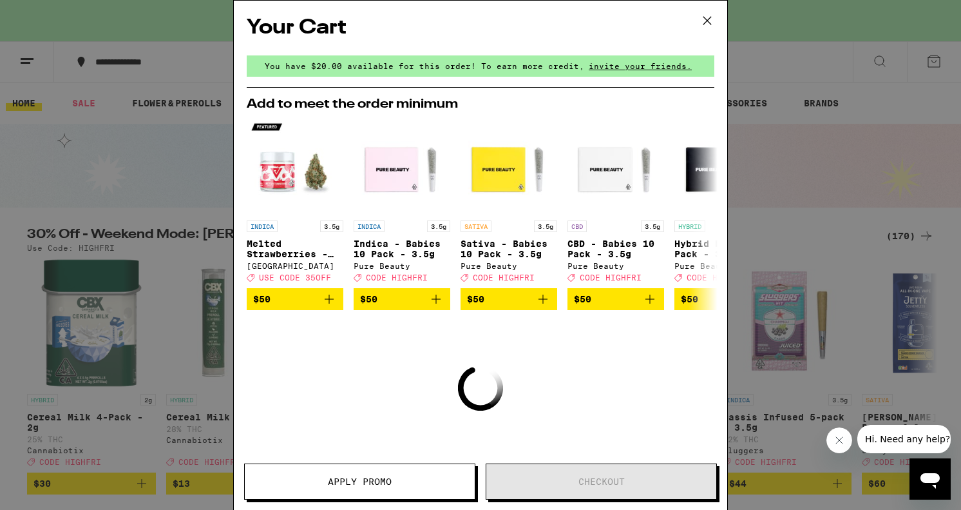
click at [714, 21] on icon at bounding box center [707, 20] width 19 height 19
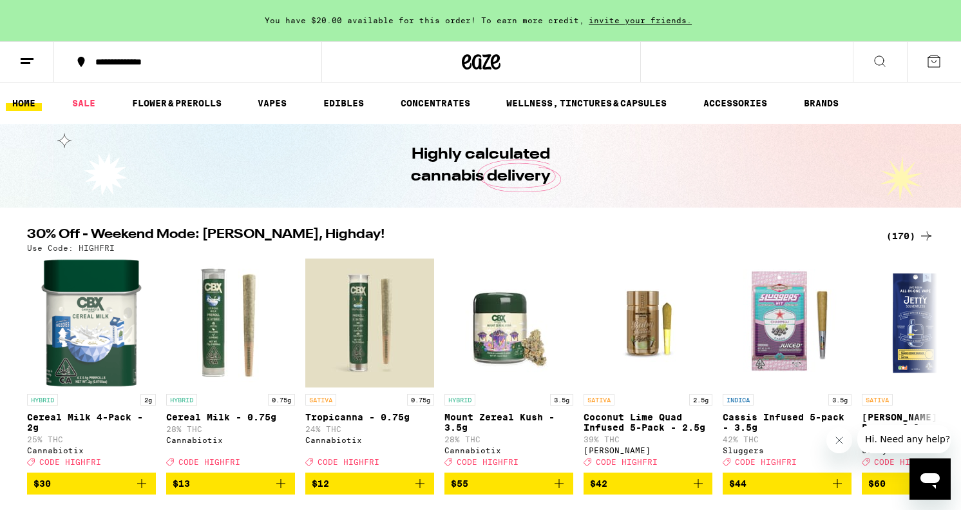
click at [877, 70] on button at bounding box center [880, 62] width 54 height 41
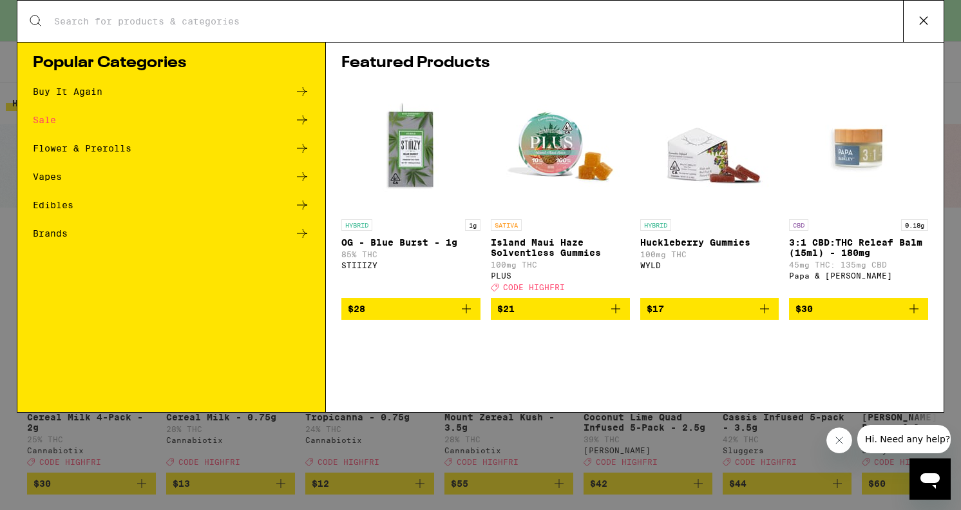
click at [579, 27] on input "Search for Products" at bounding box center [478, 21] width 850 height 12
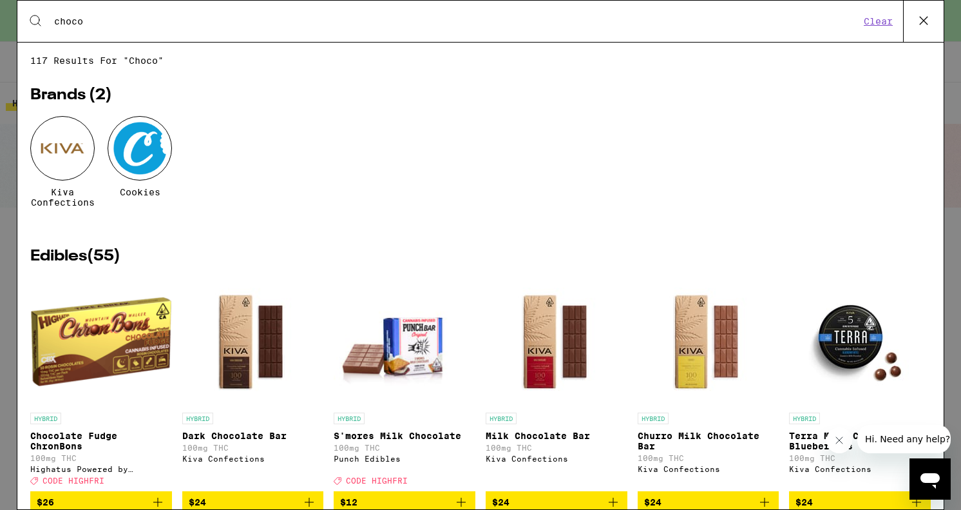
type input "choco"
click at [64, 169] on div at bounding box center [62, 148] width 64 height 64
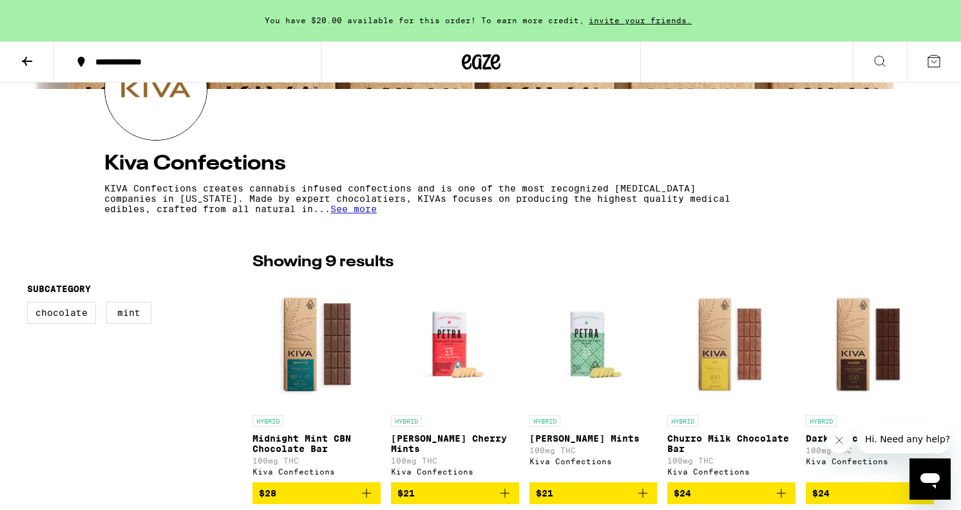
scroll to position [232, 0]
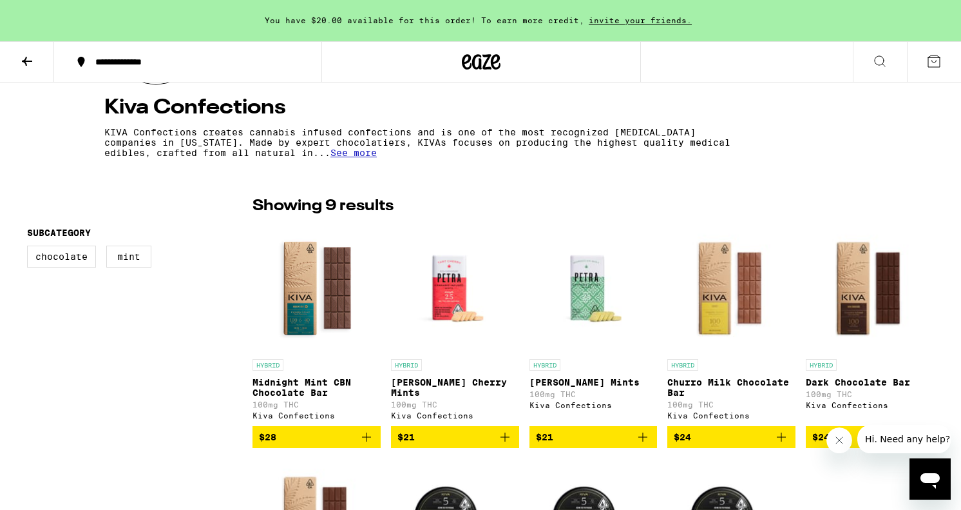
click at [368, 445] on icon "Add to bag" at bounding box center [366, 436] width 15 height 15
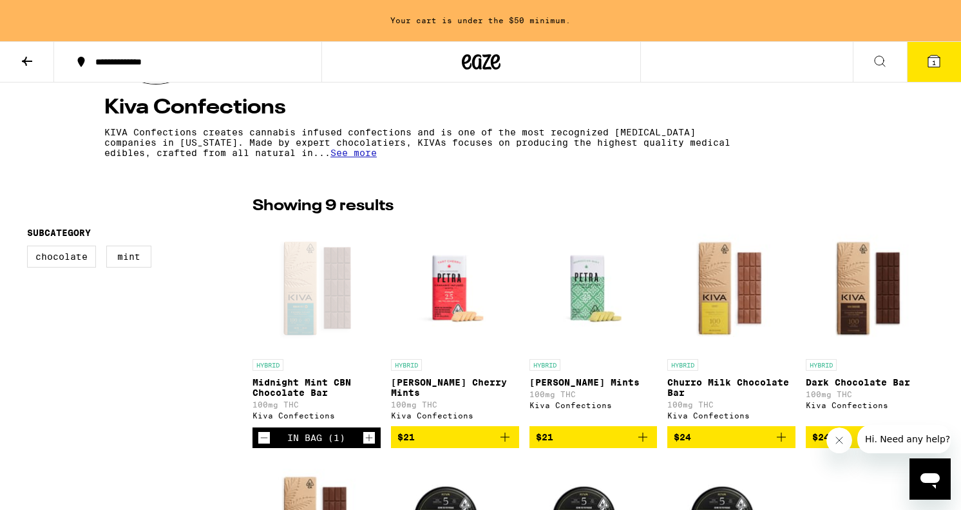
click at [872, 64] on icon at bounding box center [879, 60] width 15 height 15
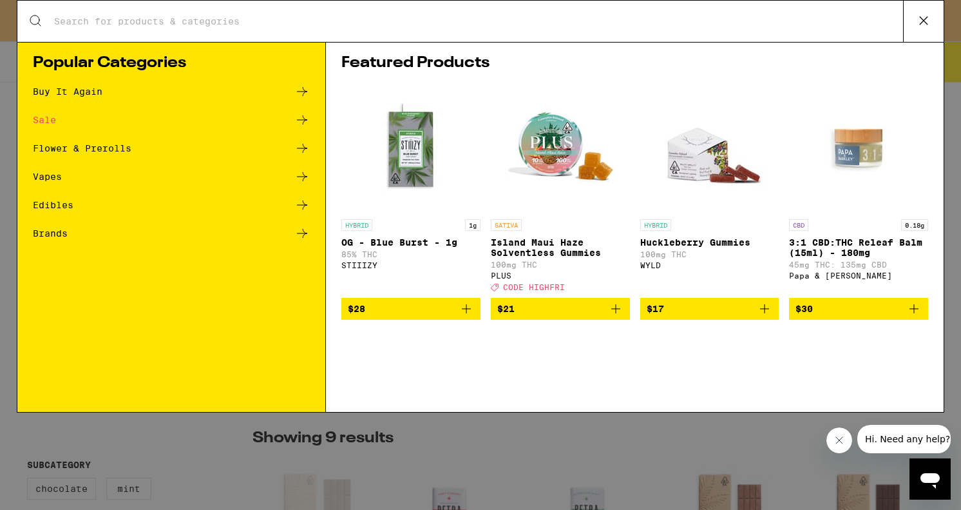
click at [586, 21] on input "Search for Products" at bounding box center [478, 21] width 850 height 12
type input "drops"
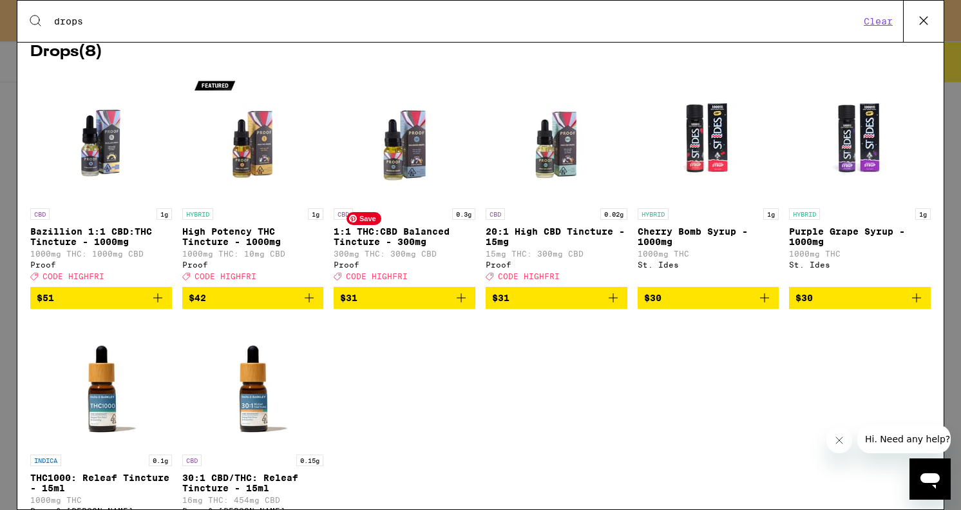
scroll to position [865, 0]
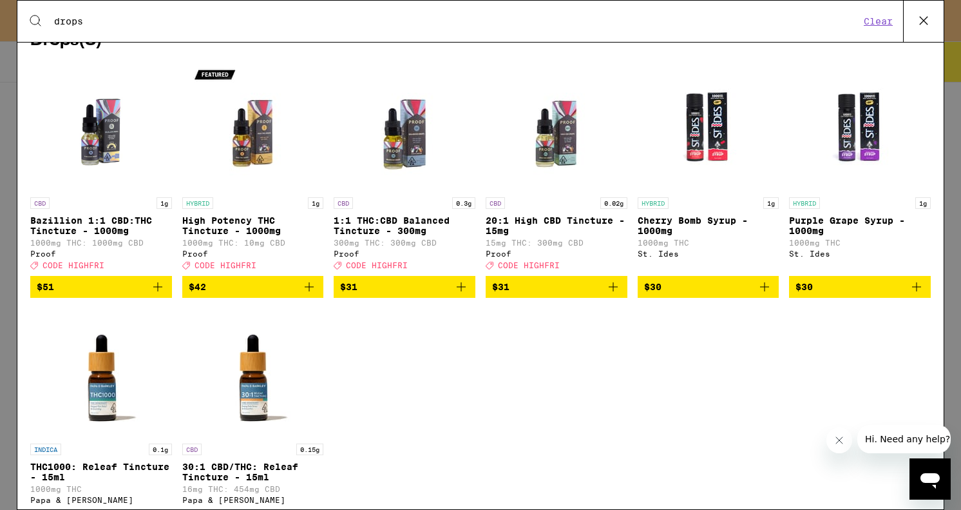
click at [160, 294] on icon "Add to bag" at bounding box center [157, 286] width 15 height 15
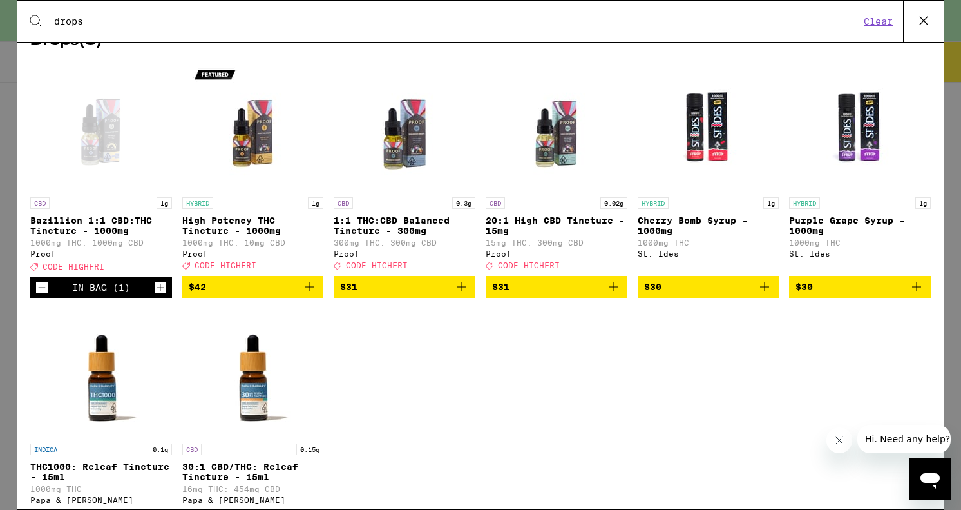
click at [928, 27] on icon at bounding box center [923, 20] width 19 height 19
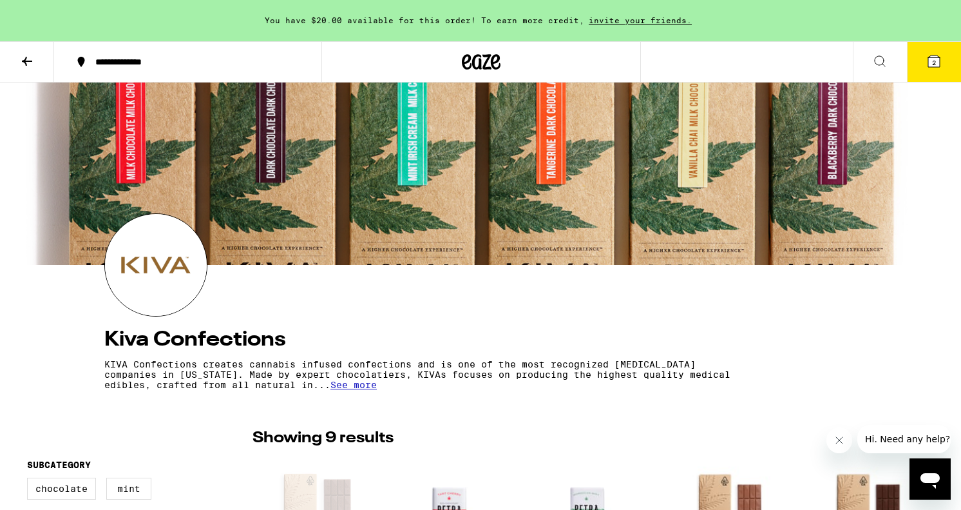
click at [933, 58] on button "2" at bounding box center [934, 62] width 54 height 40
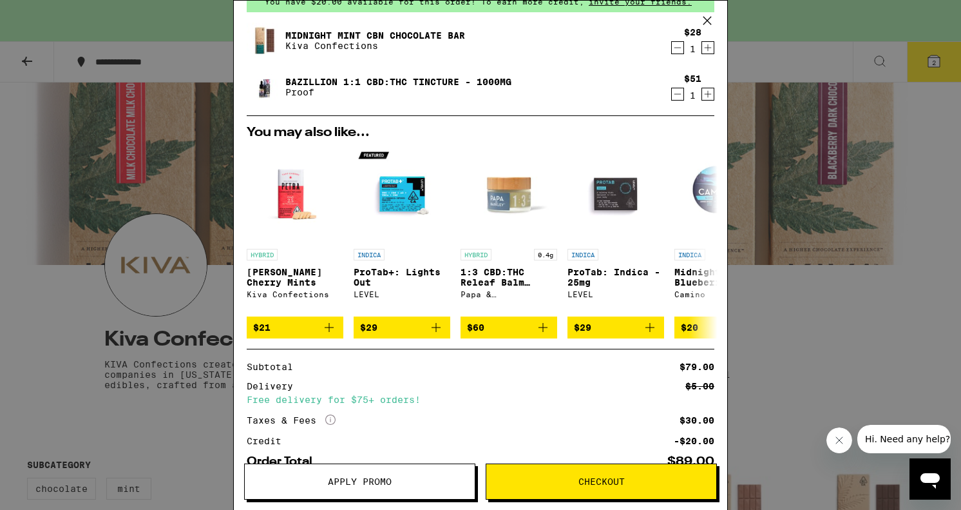
scroll to position [148, 0]
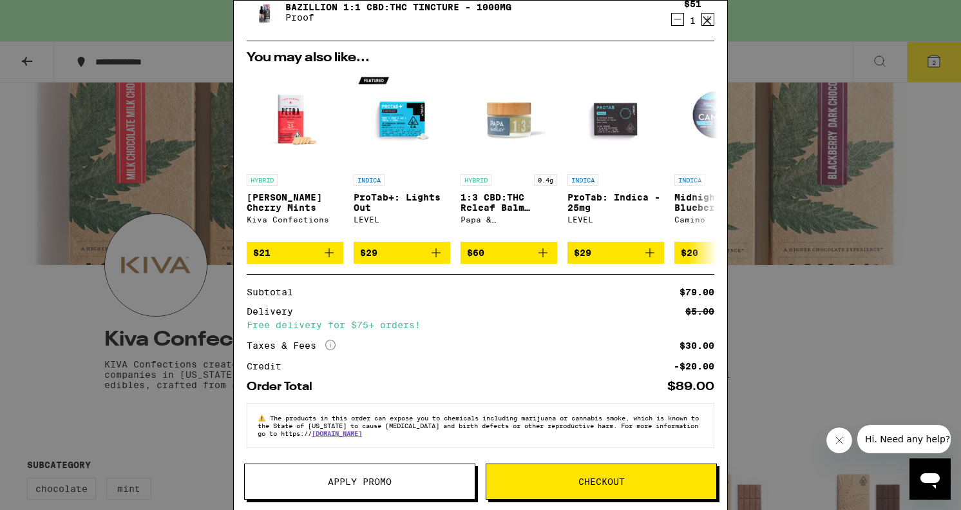
click at [339, 486] on button "Apply Promo" at bounding box center [359, 481] width 231 height 36
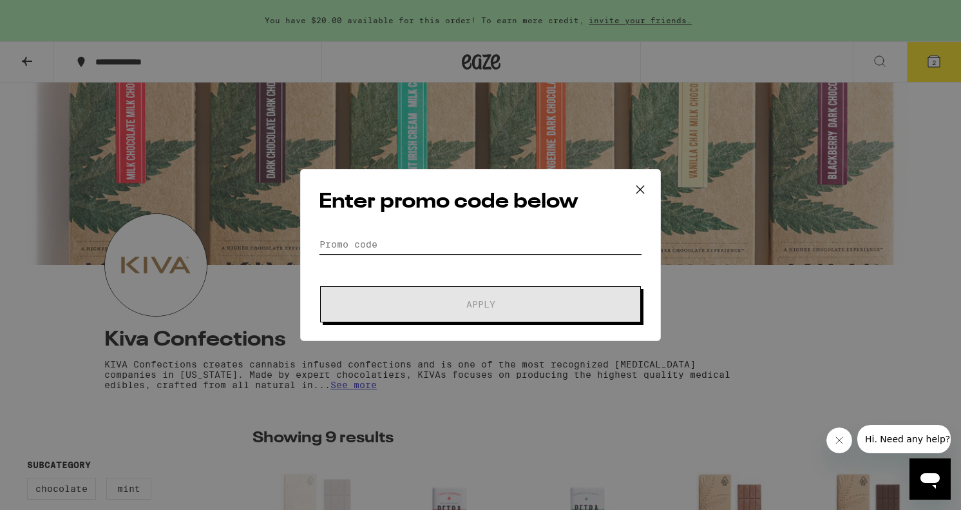
click at [454, 249] on input "Promo Code" at bounding box center [480, 244] width 323 height 19
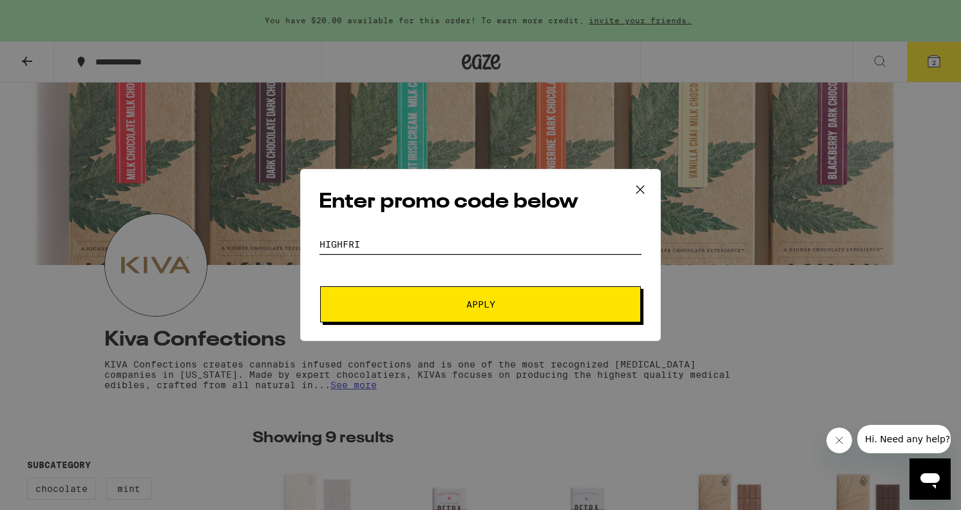
type input "highfri"
click at [320, 286] on button "Apply" at bounding box center [480, 304] width 321 height 36
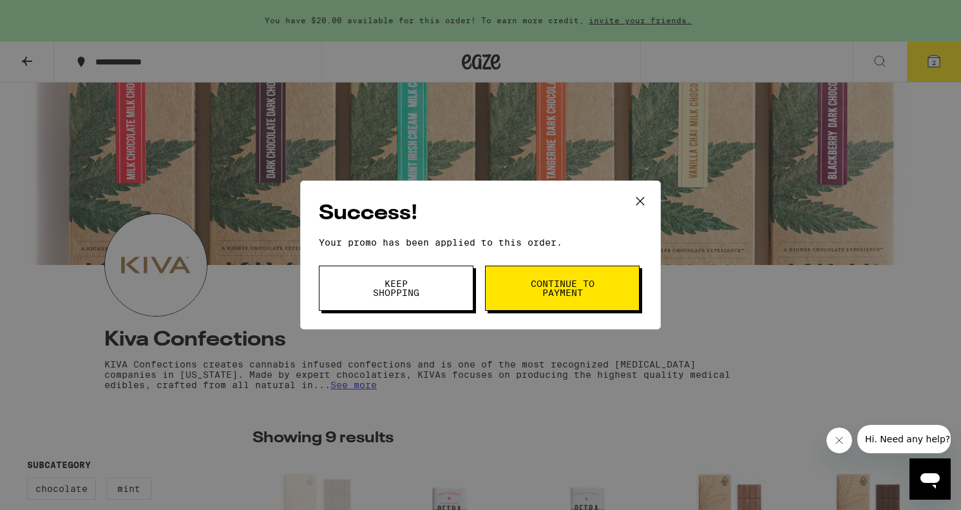
click at [531, 295] on span "Continue to payment" at bounding box center [563, 288] width 66 height 18
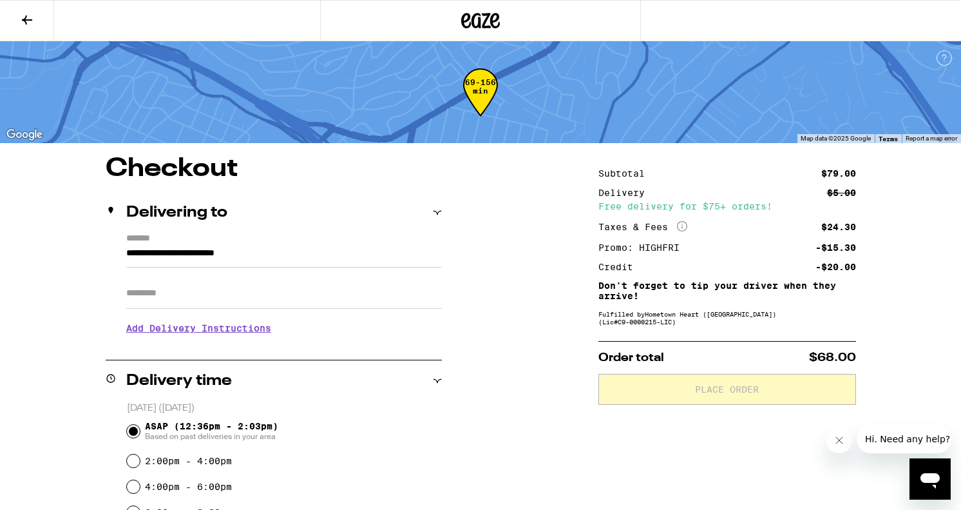
click at [503, 349] on div "**********" at bounding box center [481, 510] width 928 height 708
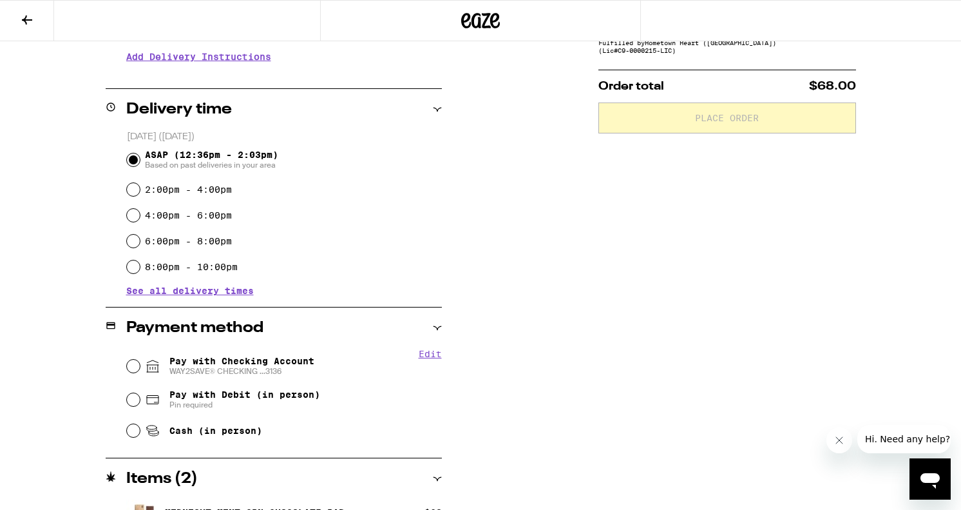
scroll to position [274, 0]
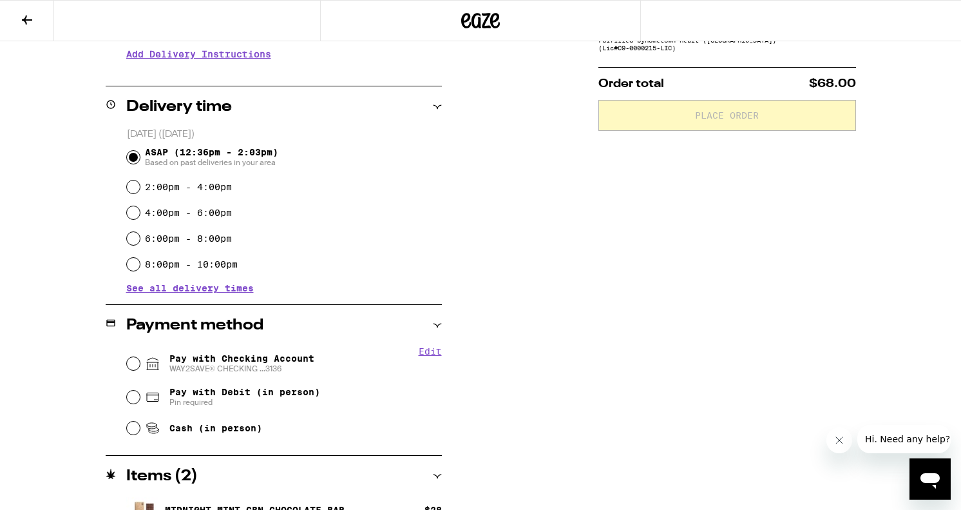
click at [218, 290] on span "See all delivery times" at bounding box center [190, 287] width 128 height 9
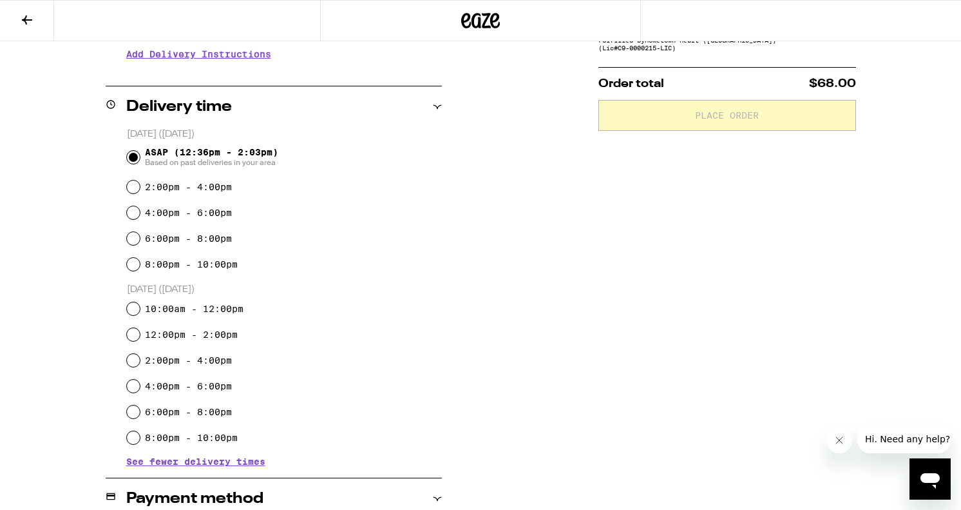
click at [218, 261] on label "8:00pm - 10:00pm" at bounding box center [191, 264] width 93 height 10
click at [140, 261] on input "8:00pm - 10:00pm" at bounding box center [133, 264] width 13 height 13
radio input "true"
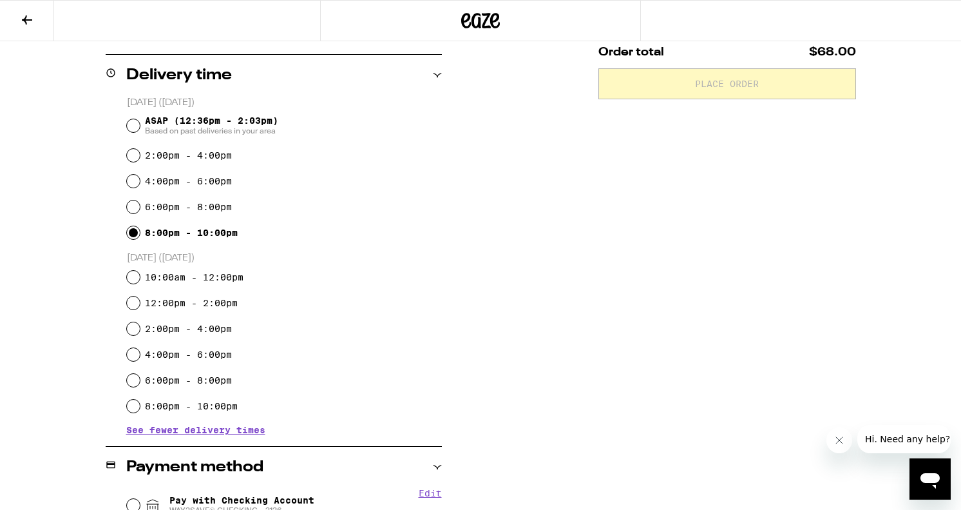
click at [198, 210] on label "6:00pm - 8:00pm" at bounding box center [188, 207] width 87 height 10
click at [140, 210] on input "6:00pm - 8:00pm" at bounding box center [133, 206] width 13 height 13
radio input "true"
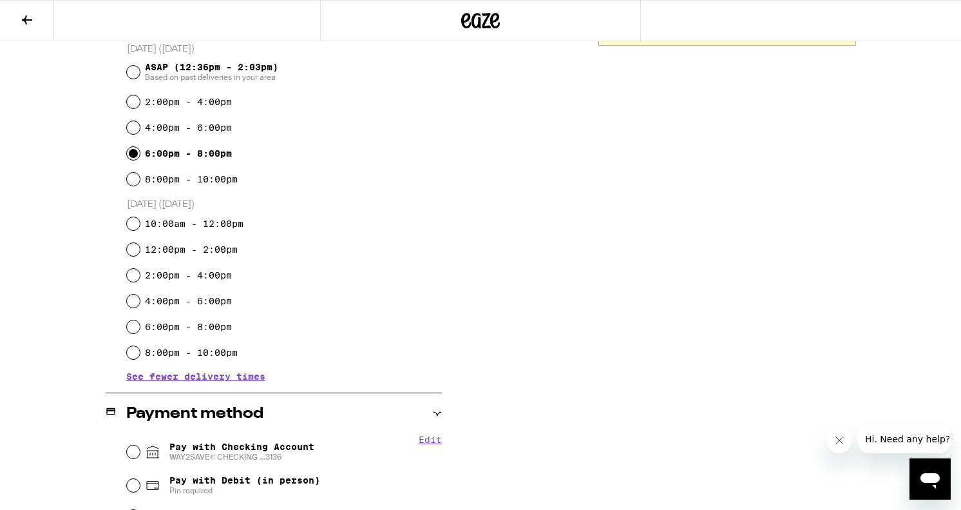
scroll to position [363, 0]
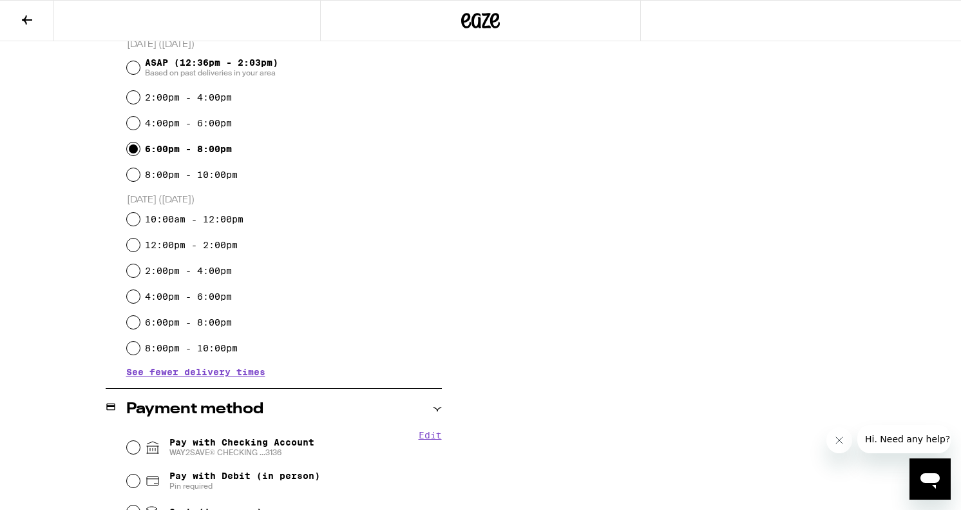
click at [225, 176] on label "8:00pm - 10:00pm" at bounding box center [191, 174] width 93 height 10
click at [140, 176] on input "8:00pm - 10:00pm" at bounding box center [133, 174] width 13 height 13
radio input "true"
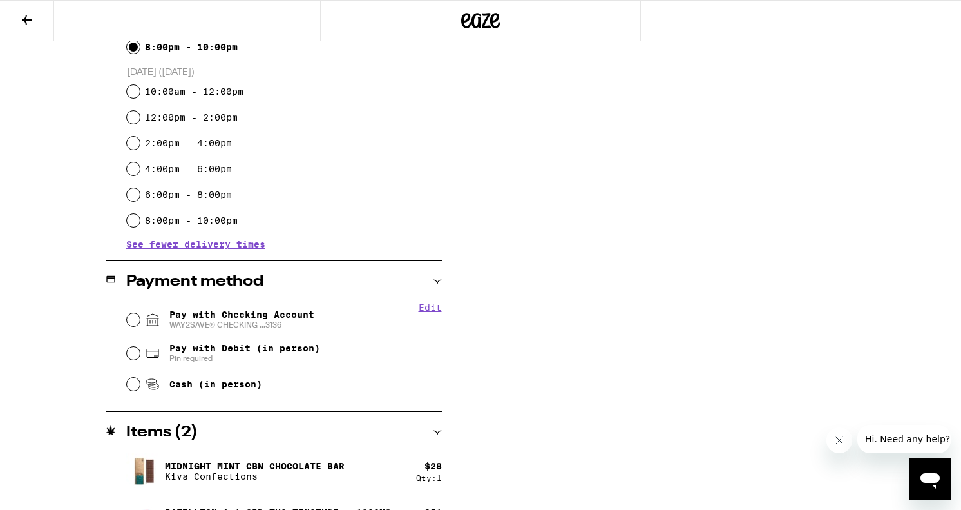
scroll to position [496, 0]
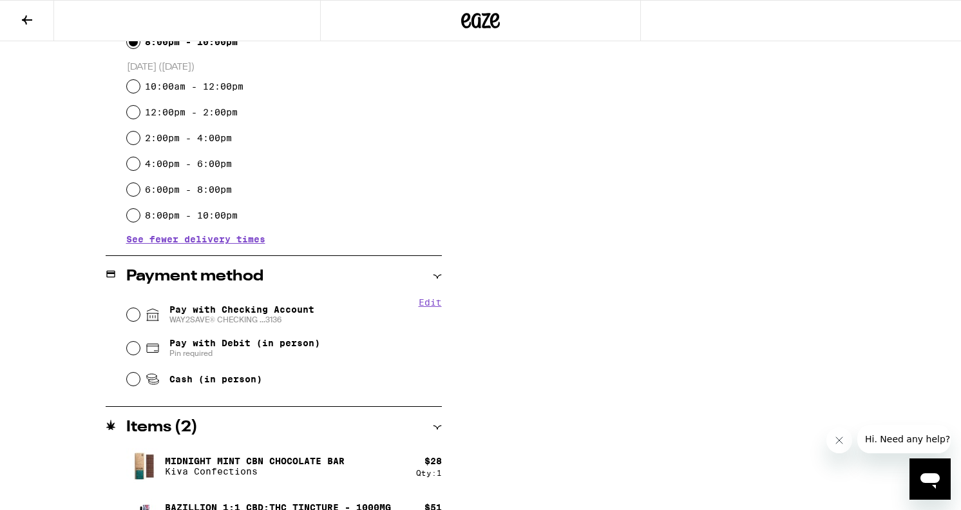
click at [265, 309] on span "Pay with Checking Account WAY2SAVE® CHECKING ...3136" at bounding box center [241, 314] width 145 height 21
click at [140, 309] on input "Pay with Checking Account WAY2SAVE® CHECKING ...3136" at bounding box center [133, 314] width 13 height 13
radio input "true"
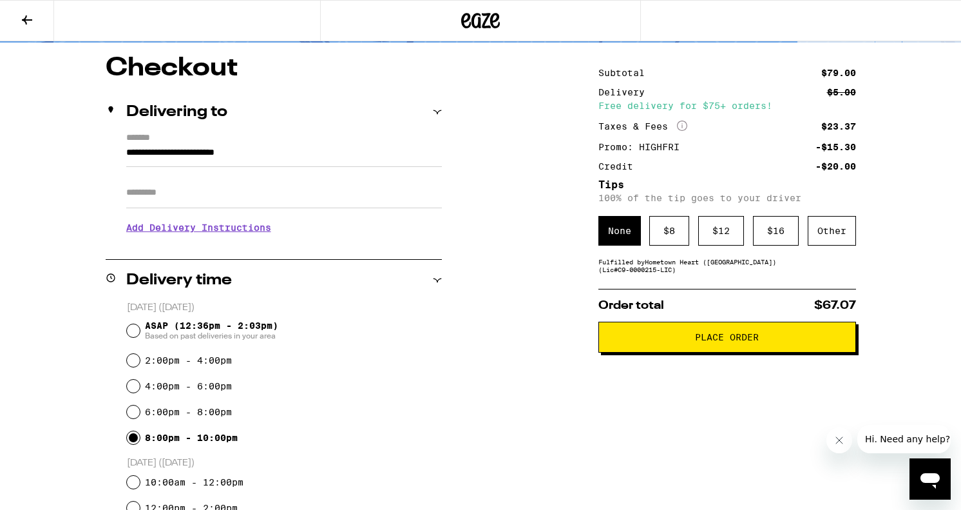
scroll to position [131, 0]
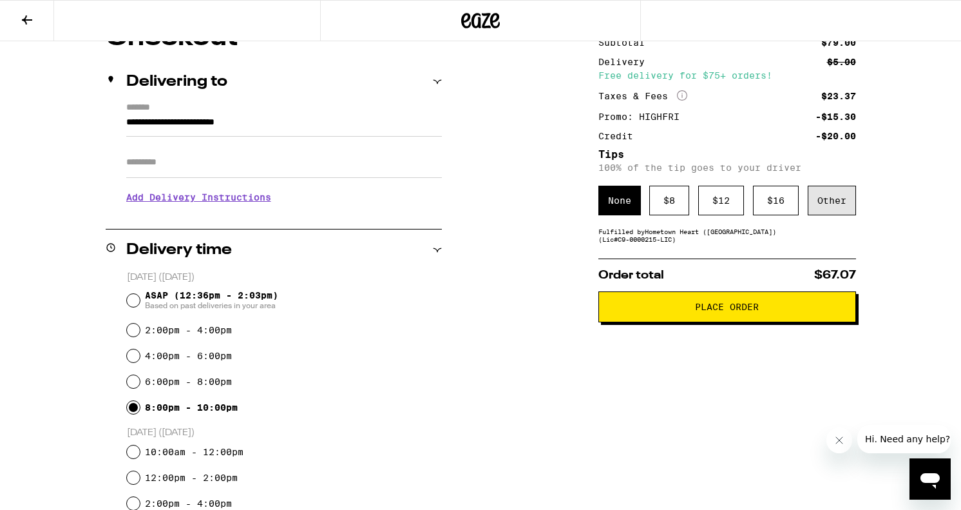
click at [820, 213] on div "Other" at bounding box center [832, 201] width 48 height 30
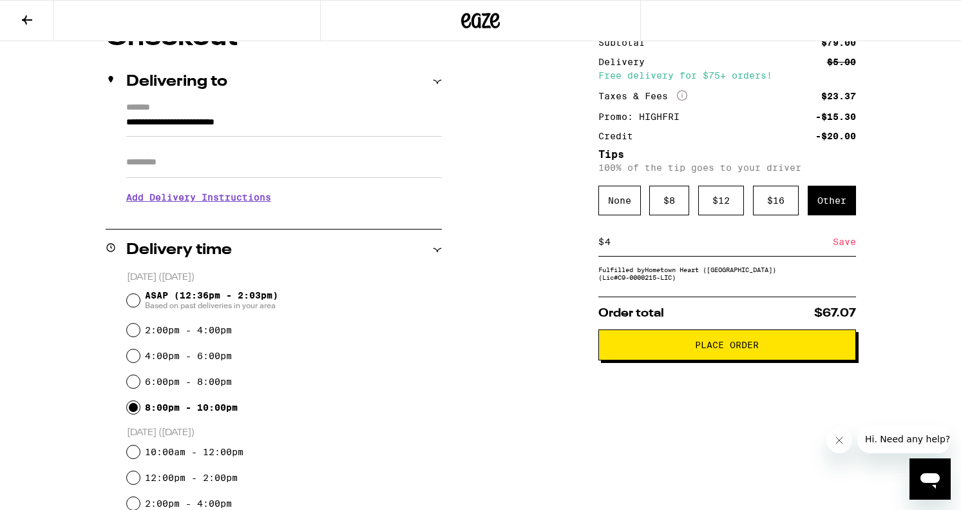
type input "4"
click at [763, 435] on div "Subtotal $79.00 Delivery $5.00 Free delivery for $75+ orders! Taxes & Fees More…" at bounding box center [727, 486] width 258 height 923
click at [847, 244] on div "Save" at bounding box center [844, 241] width 23 height 28
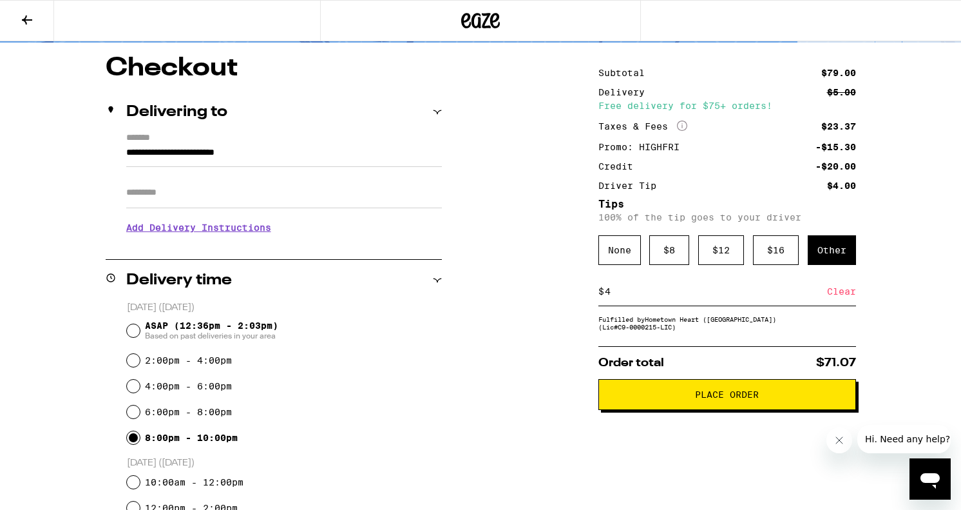
scroll to position [91, 0]
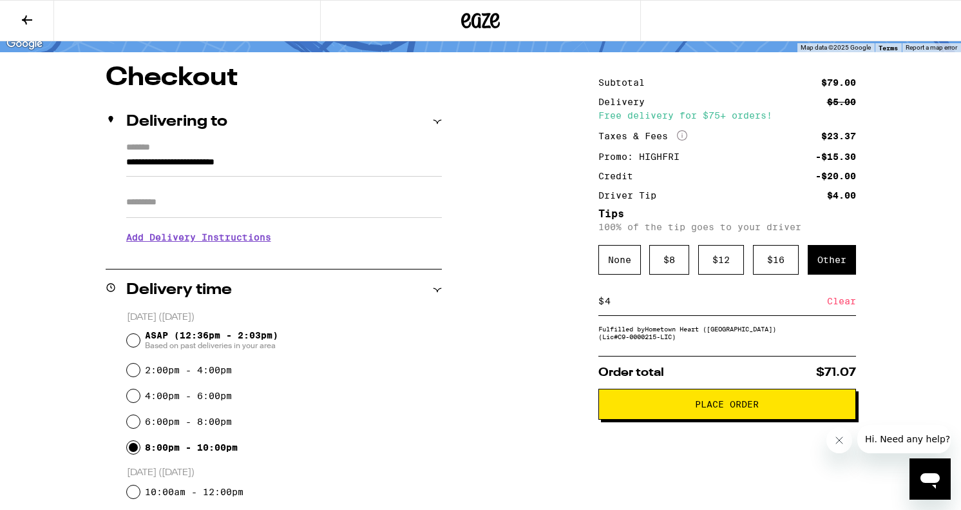
click at [745, 408] on span "Place Order" at bounding box center [727, 403] width 64 height 9
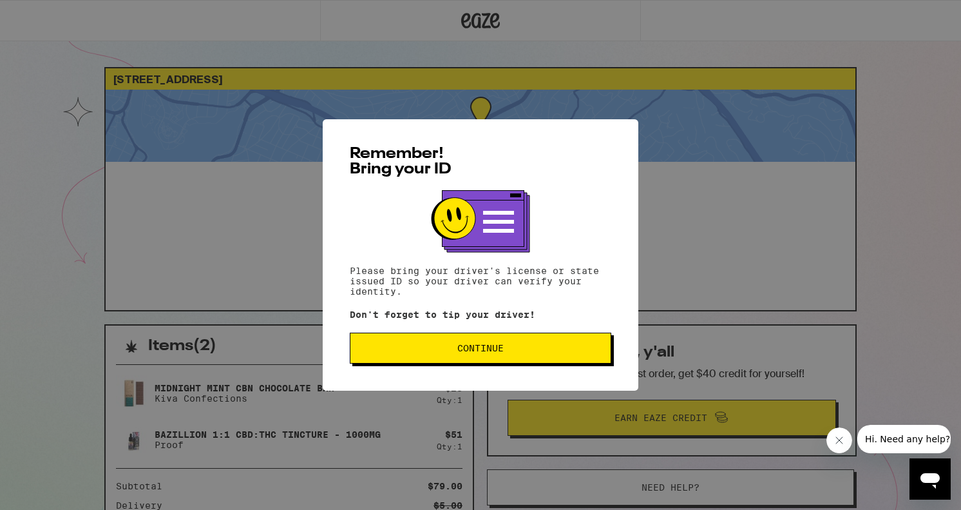
click at [453, 363] on button "Continue" at bounding box center [481, 347] width 262 height 31
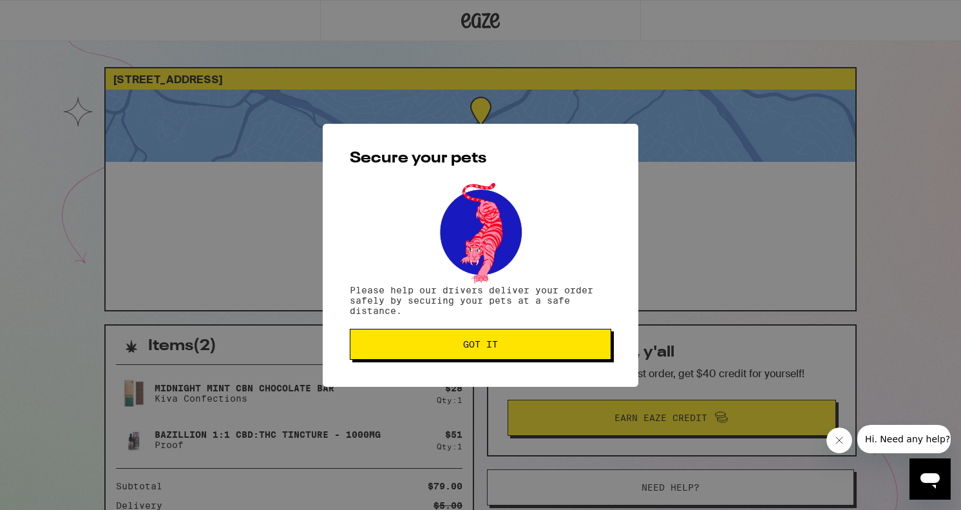
click at [471, 347] on span "Got it" at bounding box center [480, 344] width 35 height 9
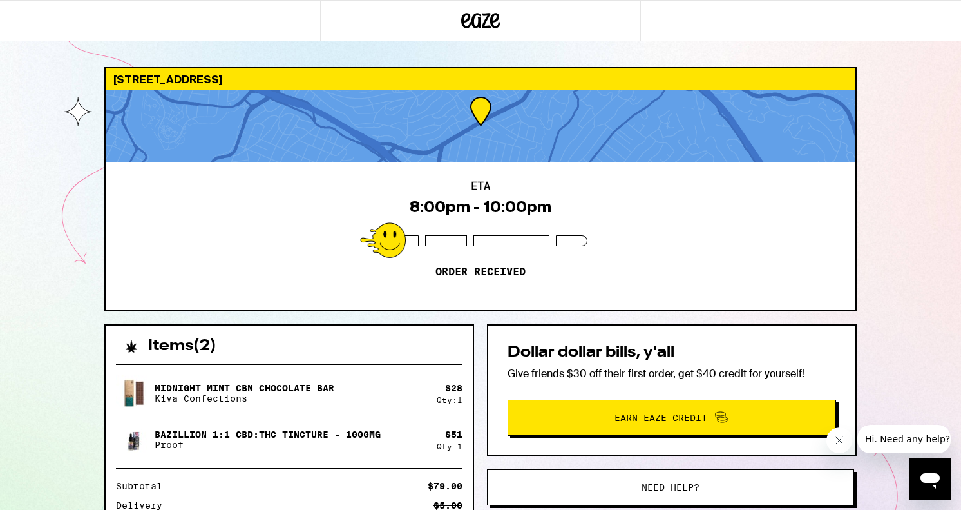
click at [477, 15] on icon at bounding box center [481, 20] width 19 height 15
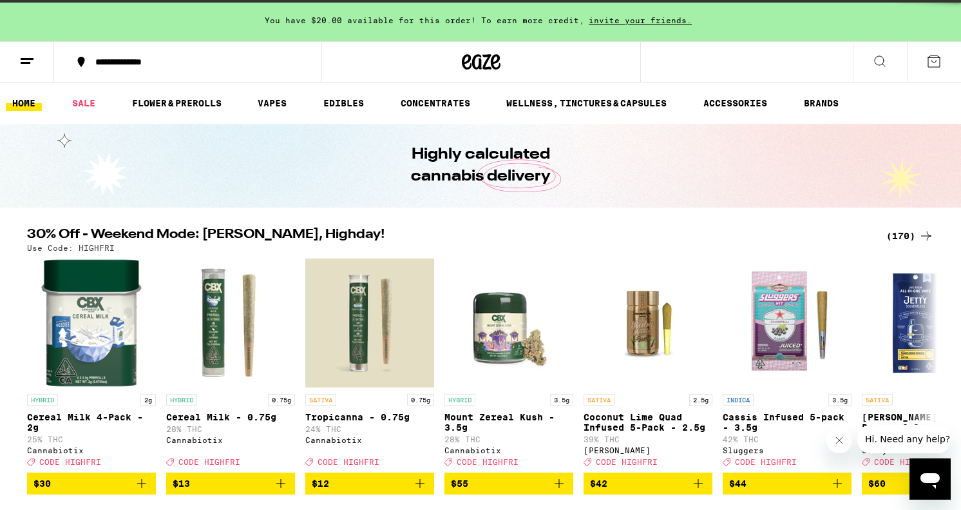
click at [877, 64] on icon at bounding box center [879, 60] width 15 height 15
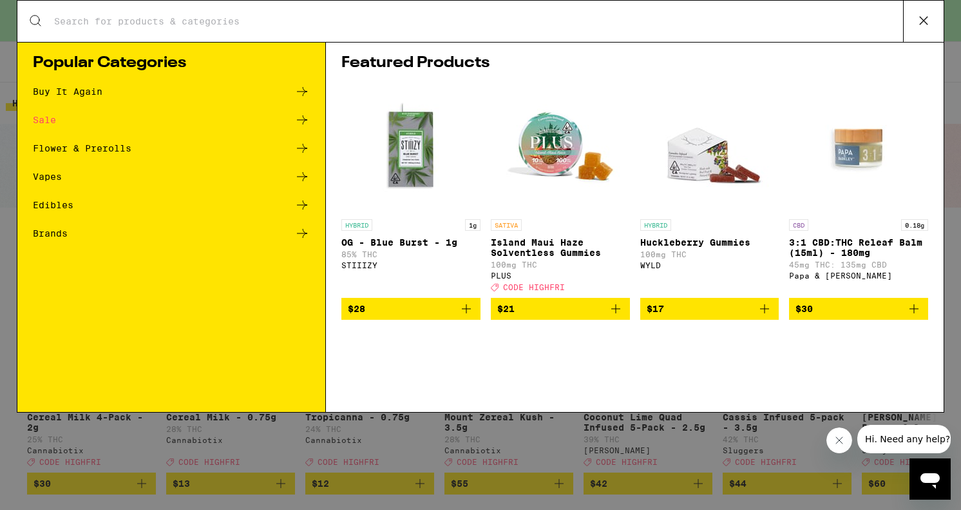
click at [390, 30] on div "Search for Products" at bounding box center [480, 21] width 926 height 41
click at [355, 26] on input "Search for Products" at bounding box center [478, 21] width 850 height 12
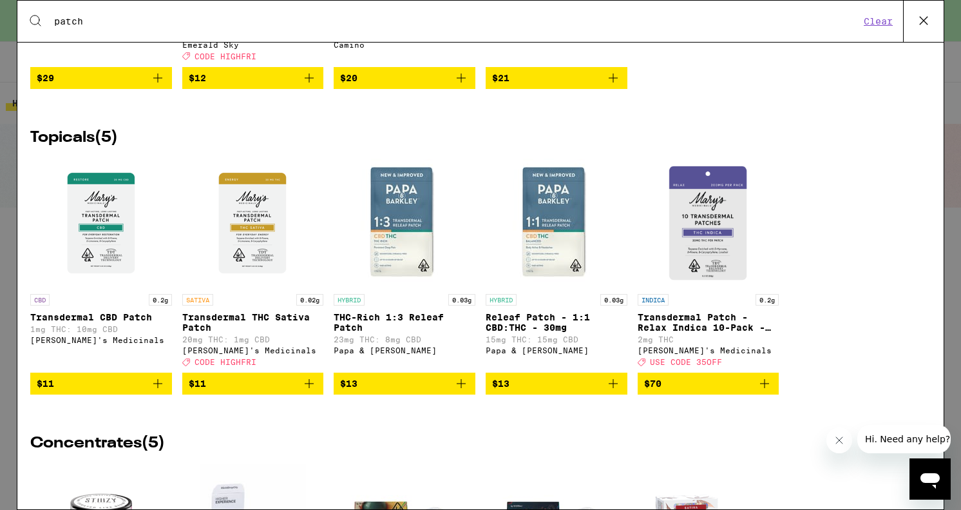
scroll to position [2498, 0]
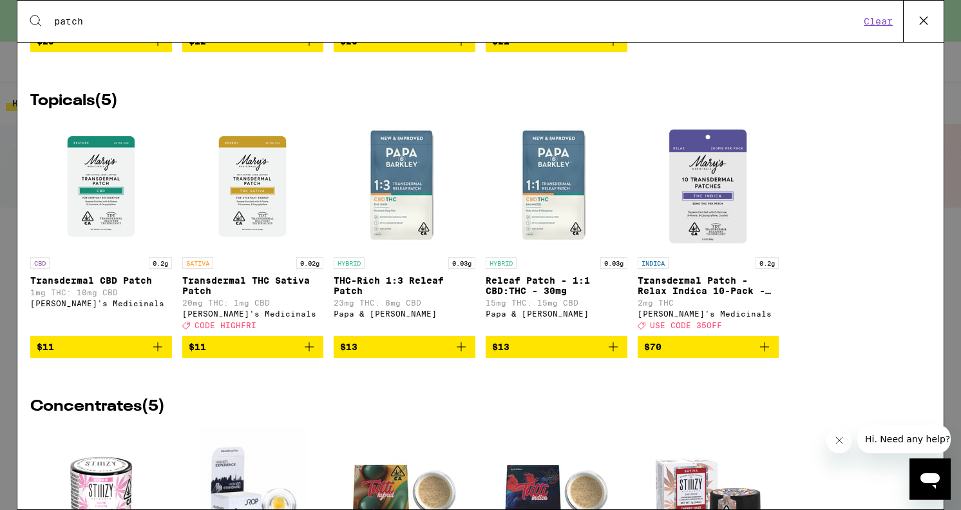
type input "patch"
click at [707, 296] on p "Transdermal Patch - Relax Indica 10-Pack - 200mg" at bounding box center [709, 285] width 142 height 21
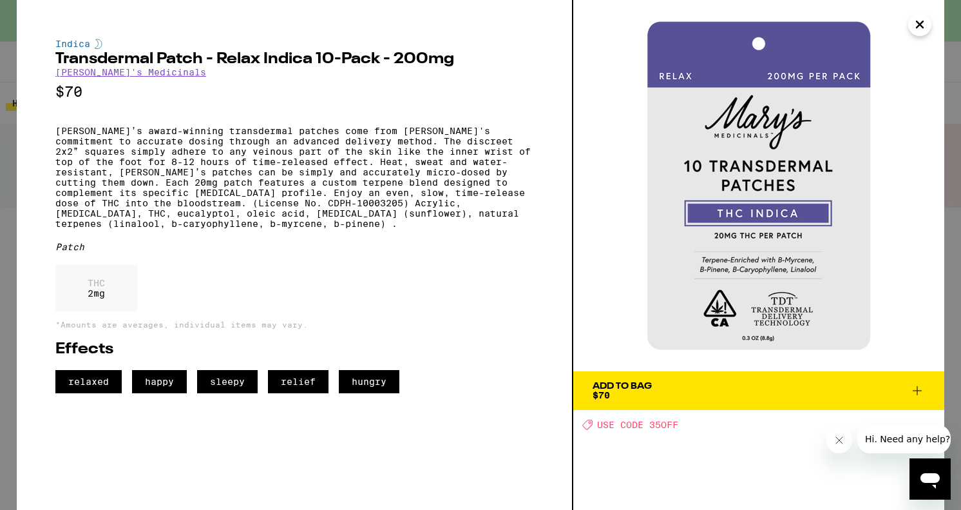
click at [613, 381] on div "Add To Bag" at bounding box center [622, 385] width 59 height 9
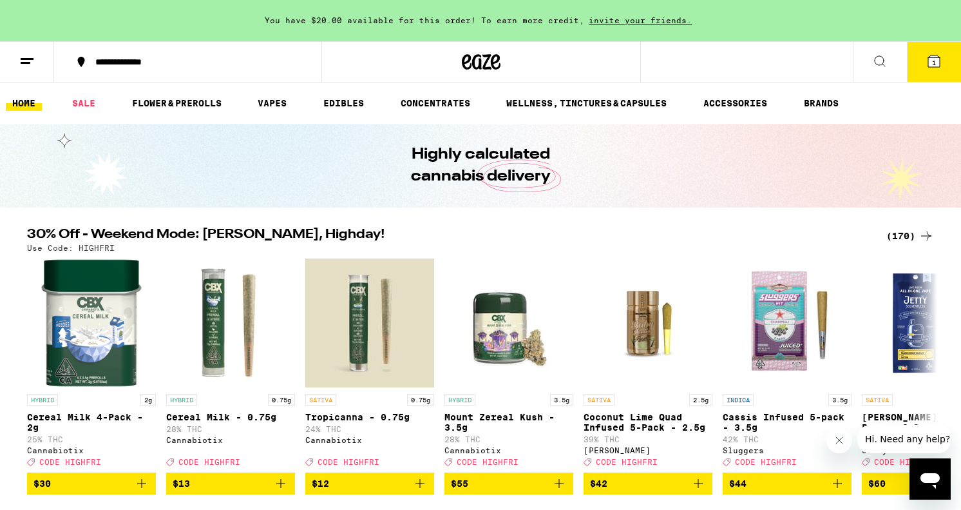
click at [935, 64] on span "1" at bounding box center [934, 63] width 4 height 8
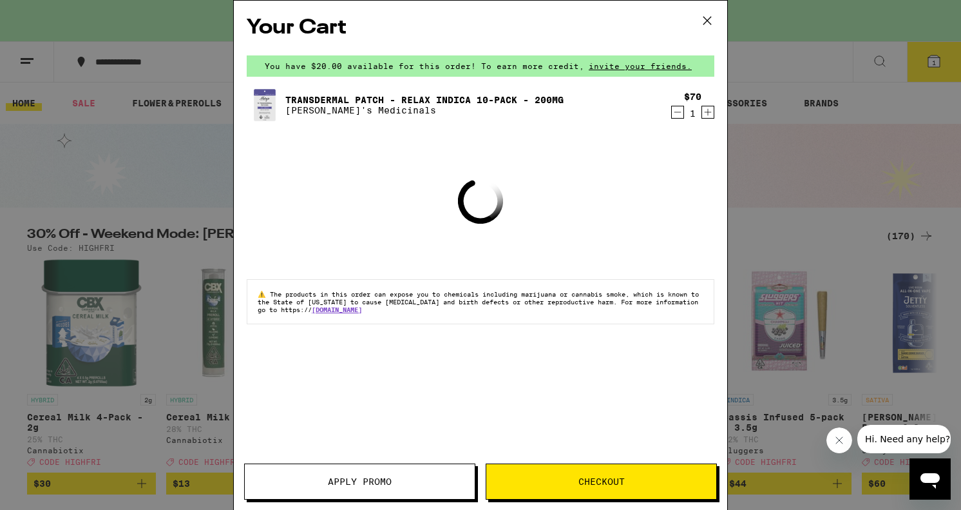
click at [371, 487] on button "Apply Promo" at bounding box center [359, 481] width 231 height 36
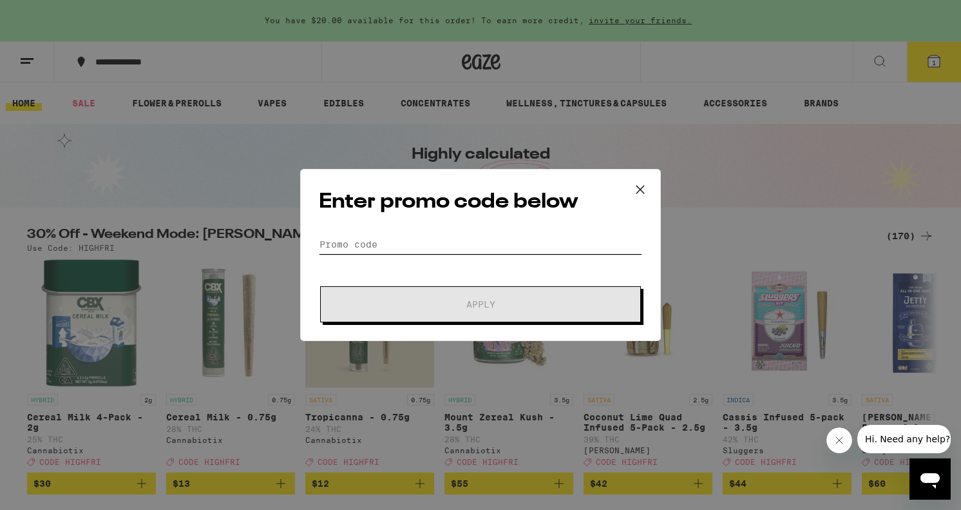
click at [428, 249] on input "Promo Code" at bounding box center [480, 244] width 323 height 19
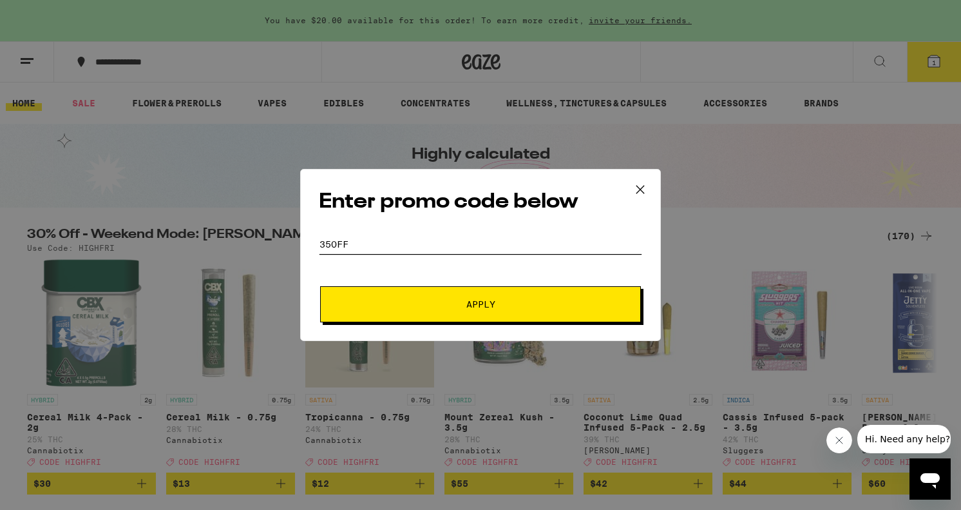
type input "35off"
click at [512, 299] on button "Apply" at bounding box center [480, 304] width 321 height 36
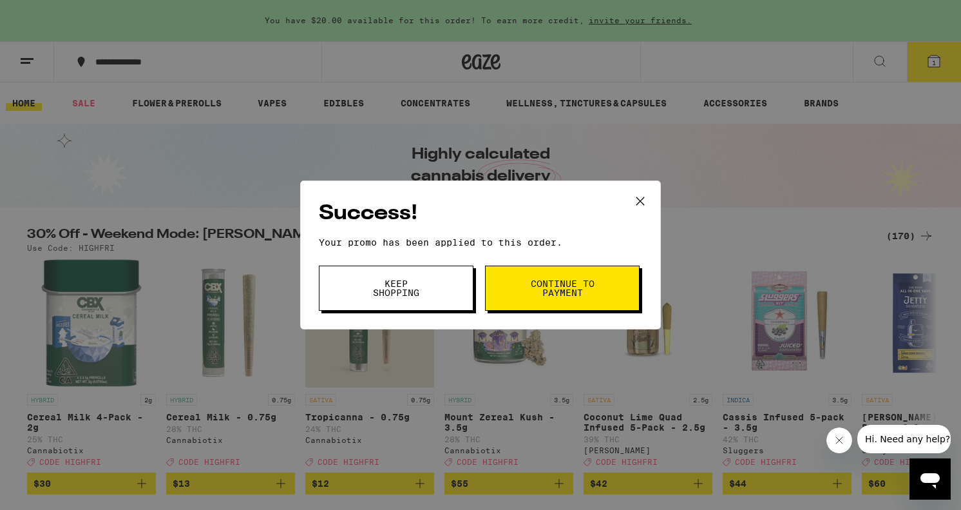
click at [537, 296] on span "Continue to payment" at bounding box center [563, 288] width 66 height 18
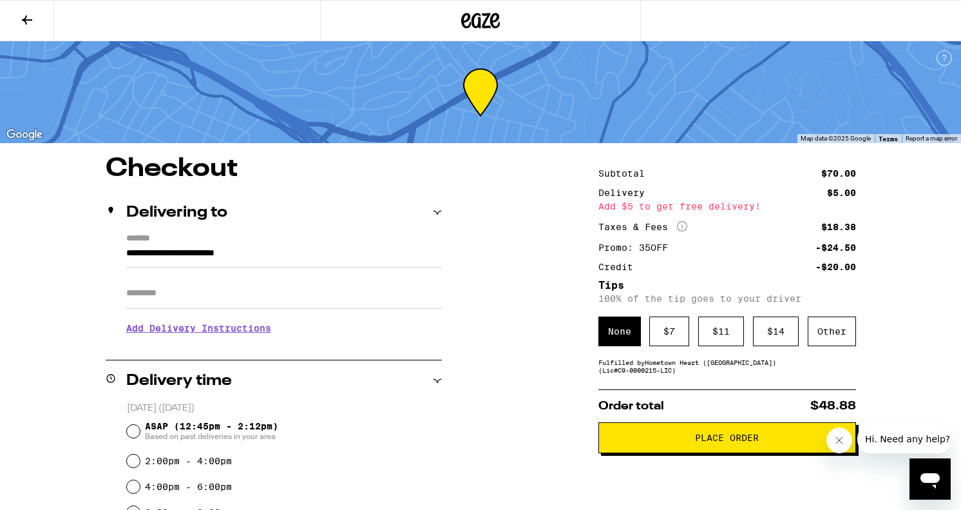
click at [37, 16] on button at bounding box center [27, 21] width 54 height 41
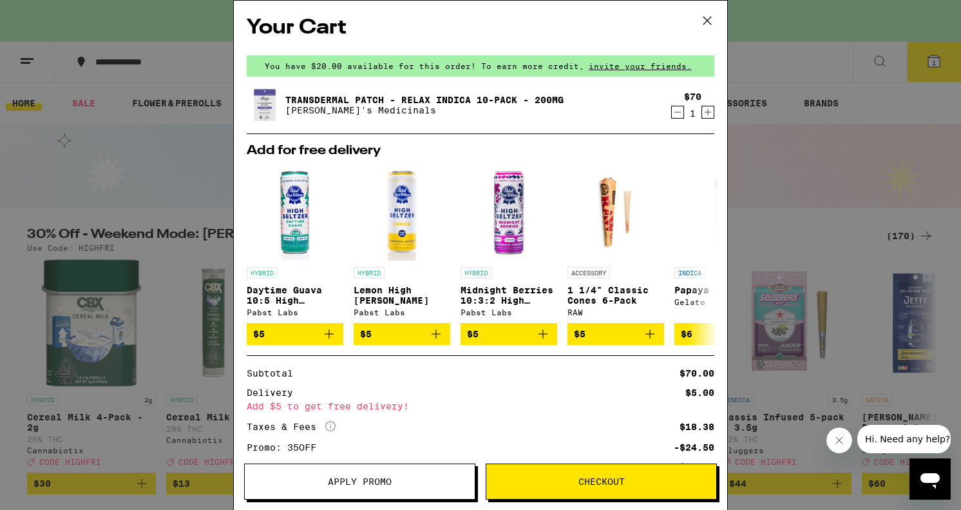
click at [705, 18] on icon at bounding box center [708, 21] width 8 height 8
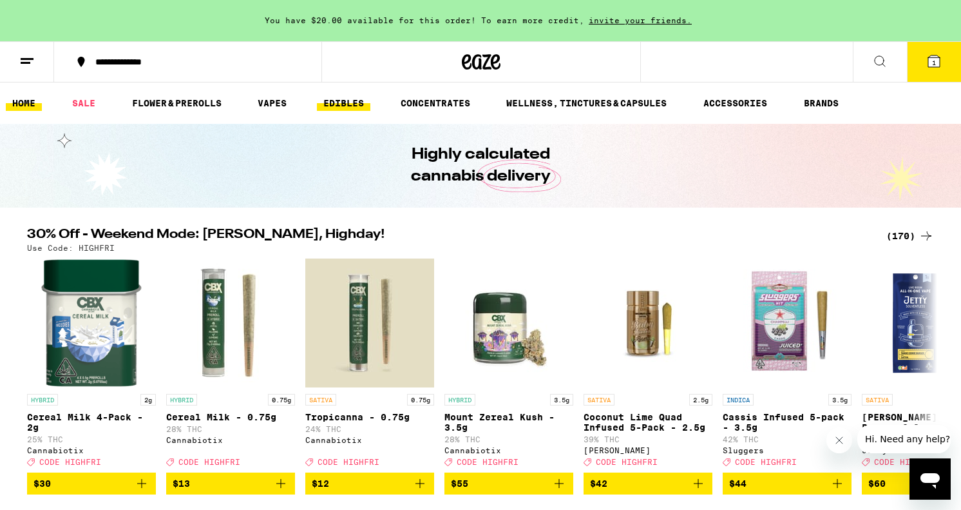
click at [347, 104] on link "EDIBLES" at bounding box center [343, 102] width 53 height 15
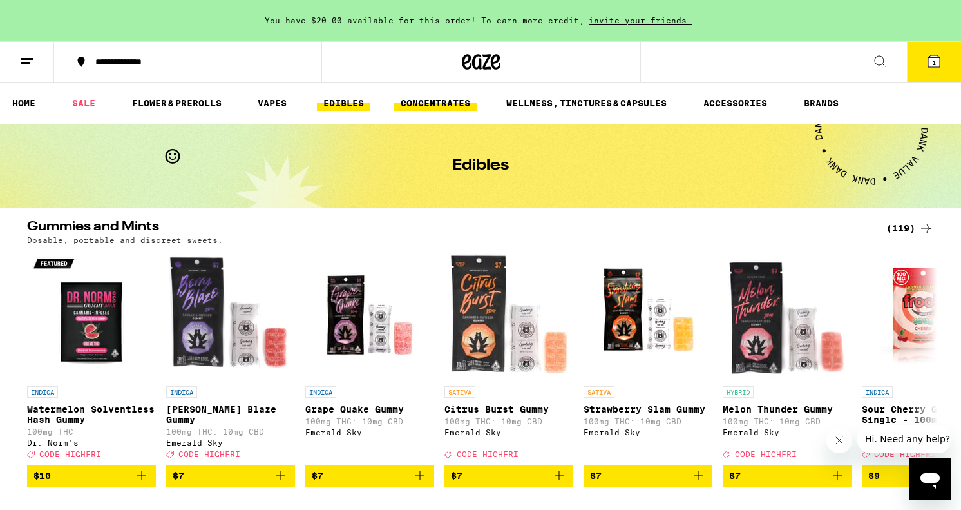
click at [430, 101] on link "CONCENTRATES" at bounding box center [435, 102] width 82 height 15
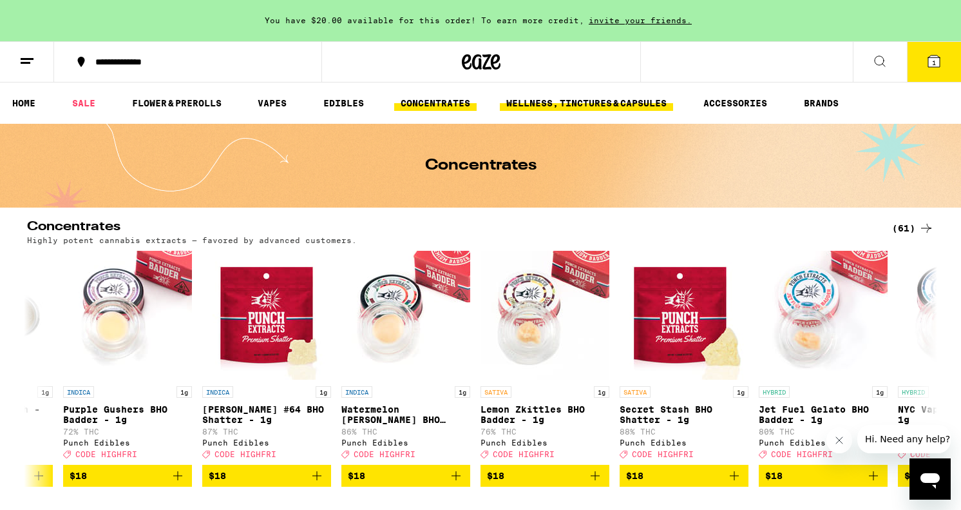
click at [624, 105] on link "WELLNESS, TINCTURES & CAPSULES" at bounding box center [586, 102] width 173 height 15
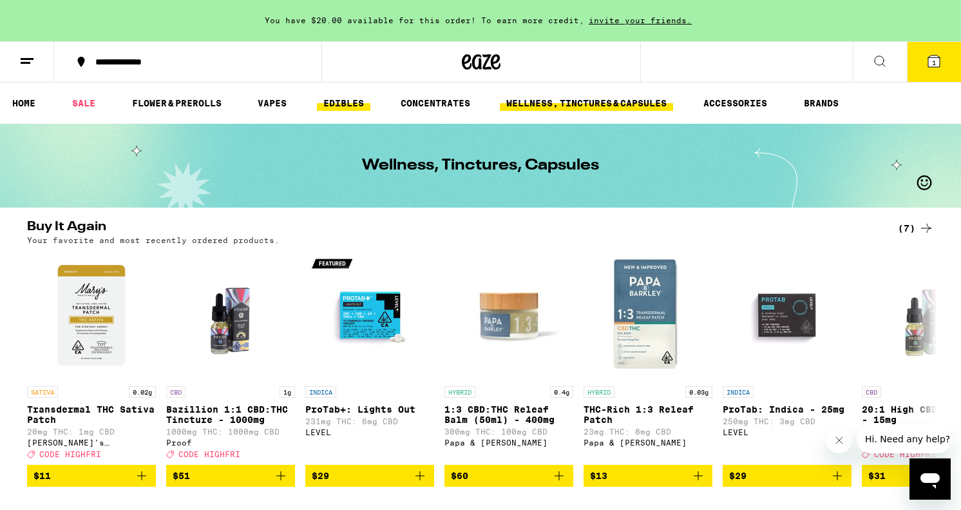
click at [350, 108] on link "EDIBLES" at bounding box center [343, 102] width 53 height 15
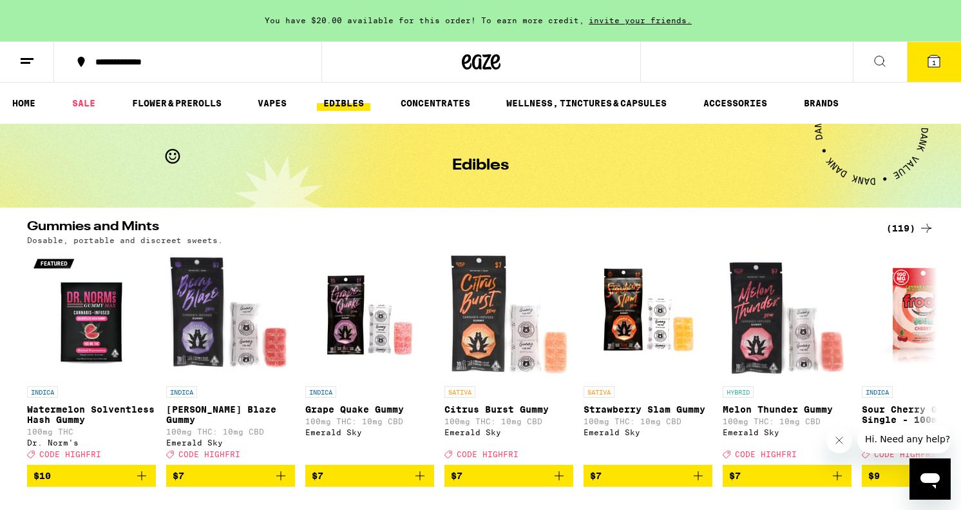
click at [924, 224] on icon at bounding box center [926, 227] width 15 height 15
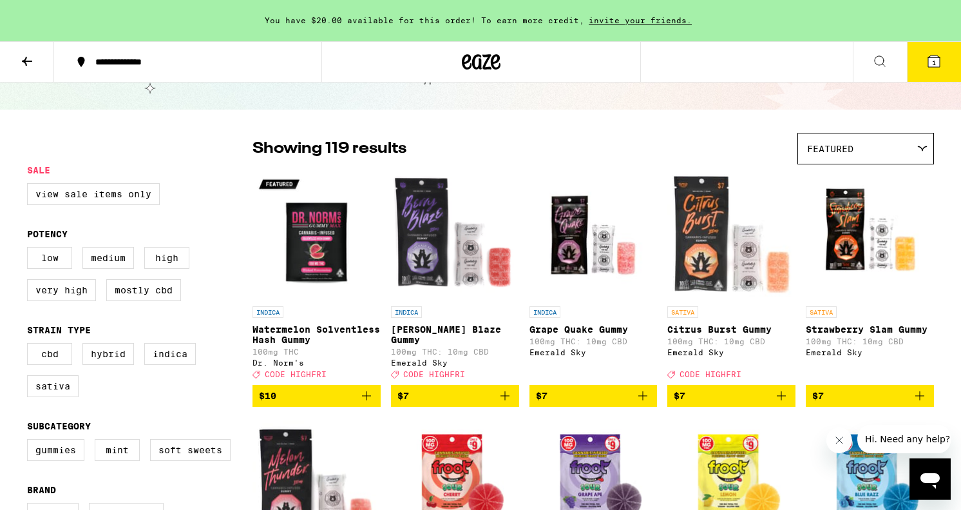
scroll to position [58, 0]
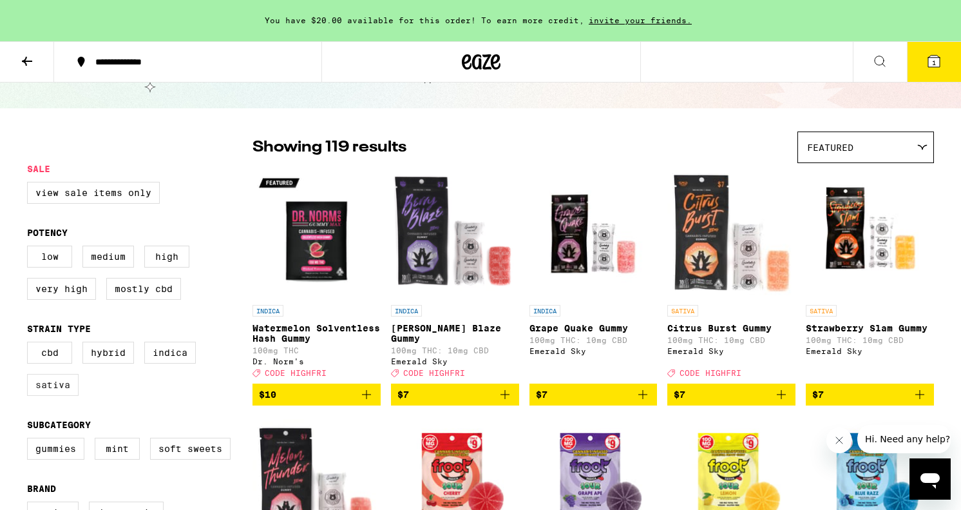
click at [49, 396] on label "Sativa" at bounding box center [53, 385] width 52 height 22
click at [30, 344] on input "Sativa" at bounding box center [30, 343] width 1 height 1
checkbox input "true"
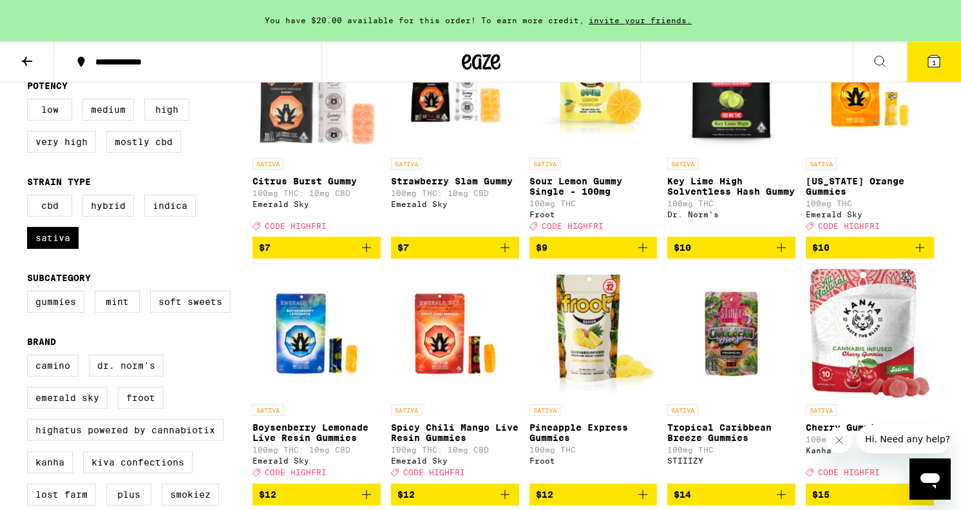
scroll to position [221, 0]
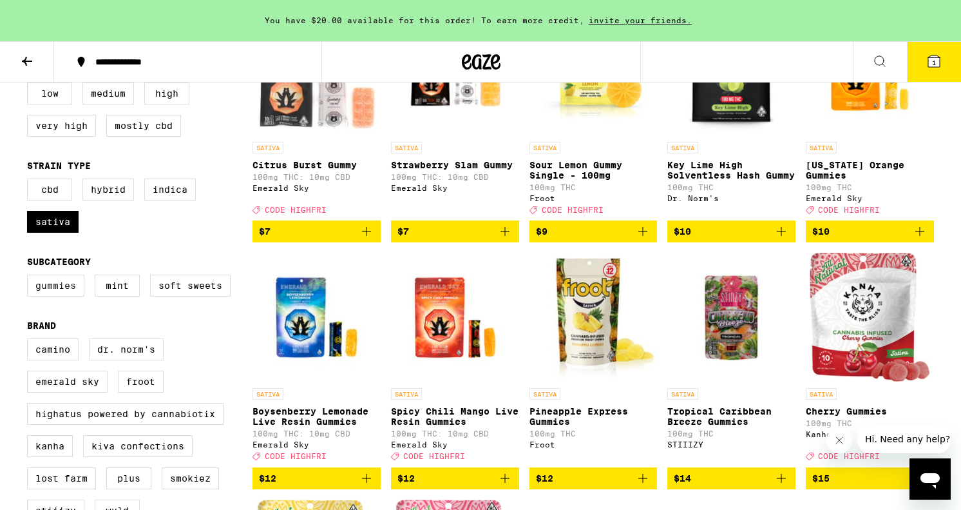
click at [48, 296] on label "Gummies" at bounding box center [55, 285] width 57 height 22
click at [30, 277] on input "Gummies" at bounding box center [30, 276] width 1 height 1
checkbox input "true"
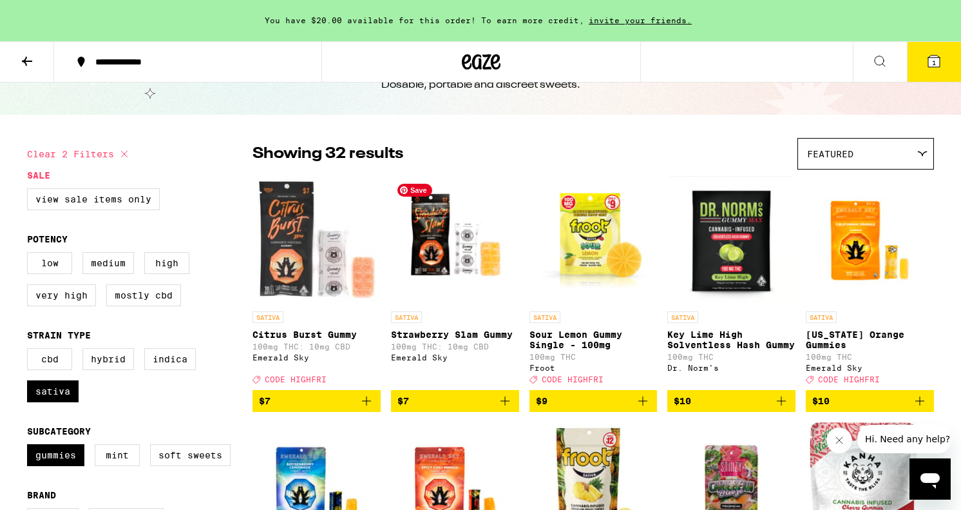
scroll to position [59, 0]
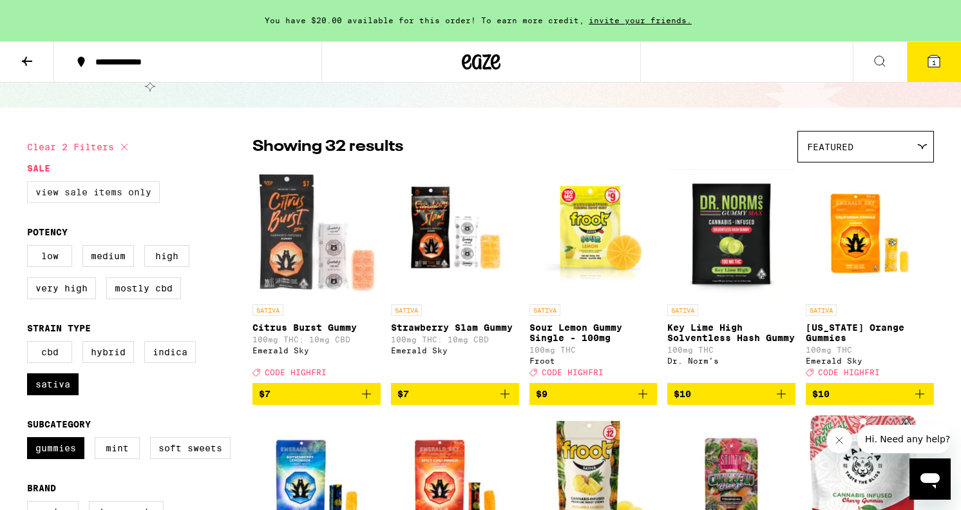
click at [99, 196] on label "View Sale Items Only" at bounding box center [93, 192] width 133 height 22
click at [30, 184] on input "View Sale Items Only" at bounding box center [30, 183] width 1 height 1
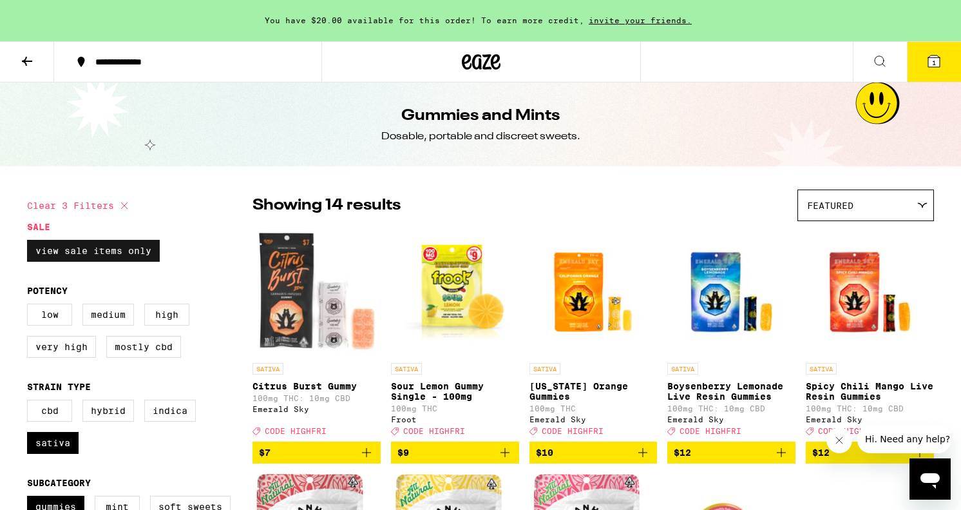
click at [135, 253] on label "View Sale Items Only" at bounding box center [93, 251] width 133 height 22
click at [30, 242] on input "View Sale Items Only" at bounding box center [30, 242] width 1 height 1
checkbox input "false"
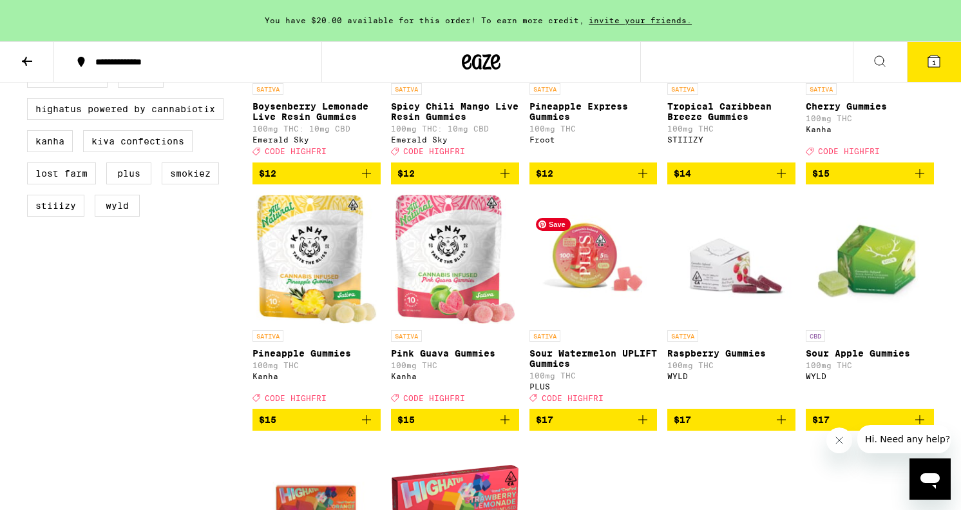
scroll to position [526, 0]
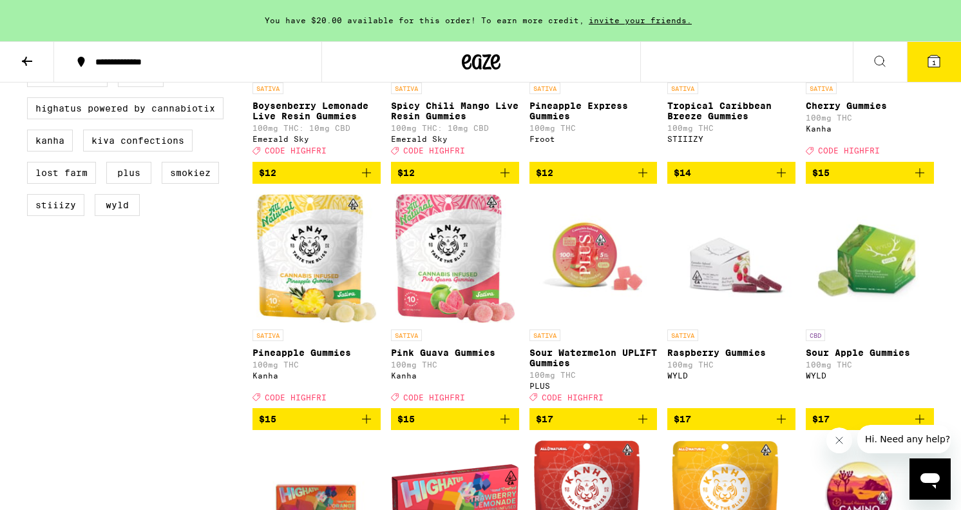
click at [509, 426] on icon "Add to bag" at bounding box center [504, 418] width 15 height 15
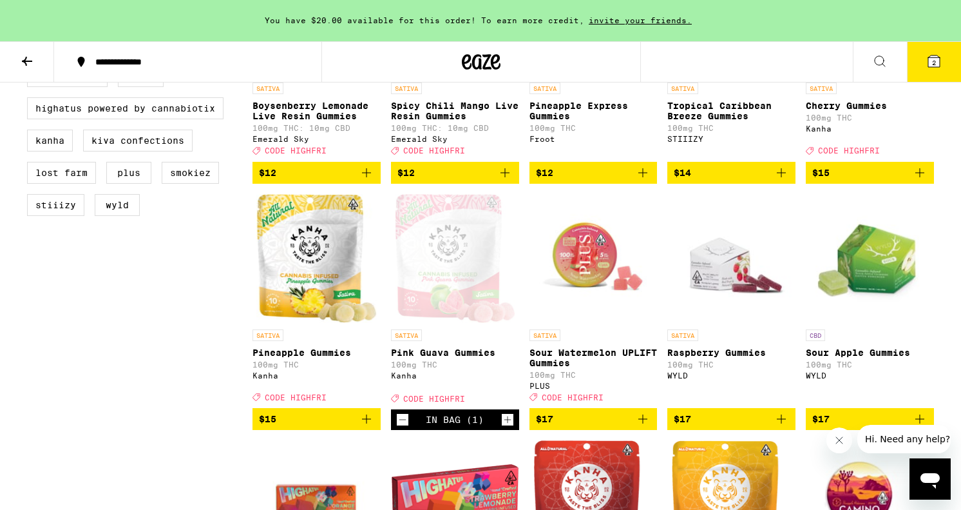
click at [940, 50] on button "2" at bounding box center [934, 62] width 54 height 40
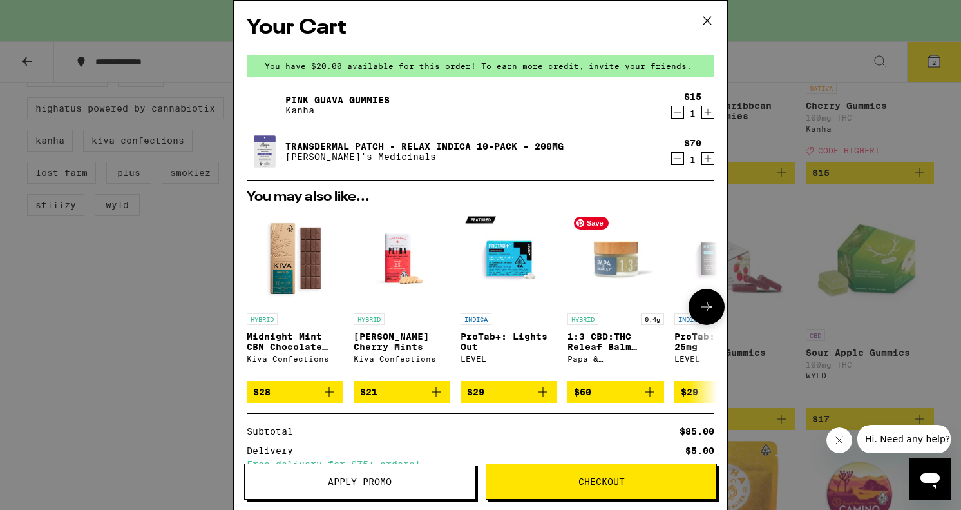
scroll to position [168, 0]
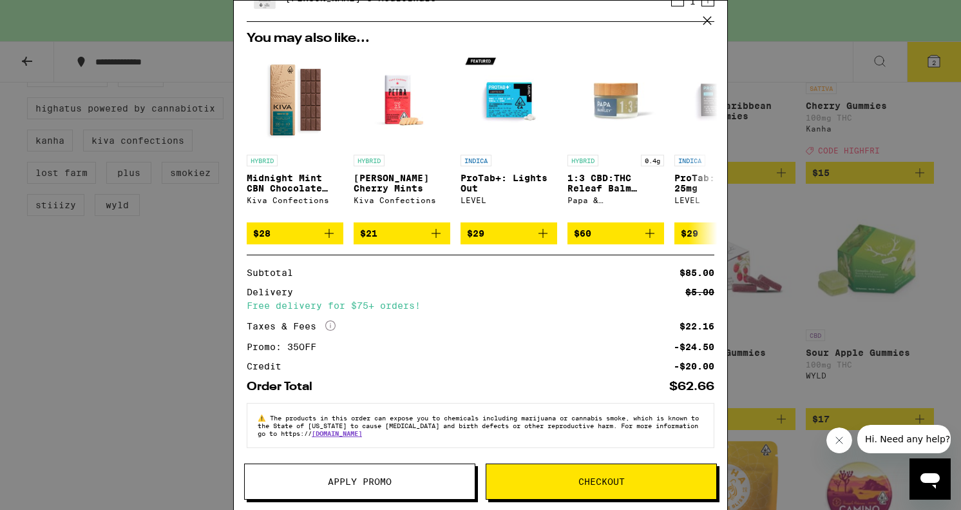
click at [602, 491] on button "Checkout" at bounding box center [601, 481] width 231 height 36
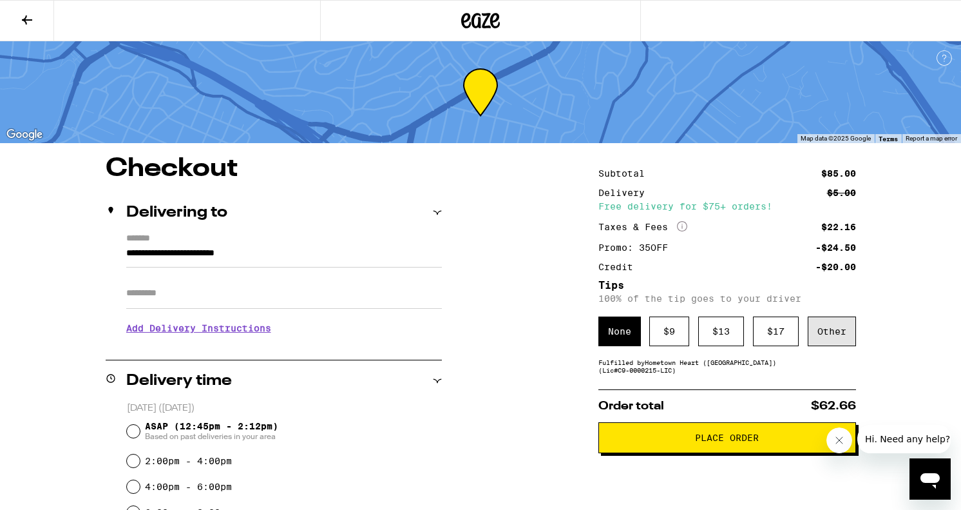
click at [813, 341] on div "Other" at bounding box center [832, 331] width 48 height 30
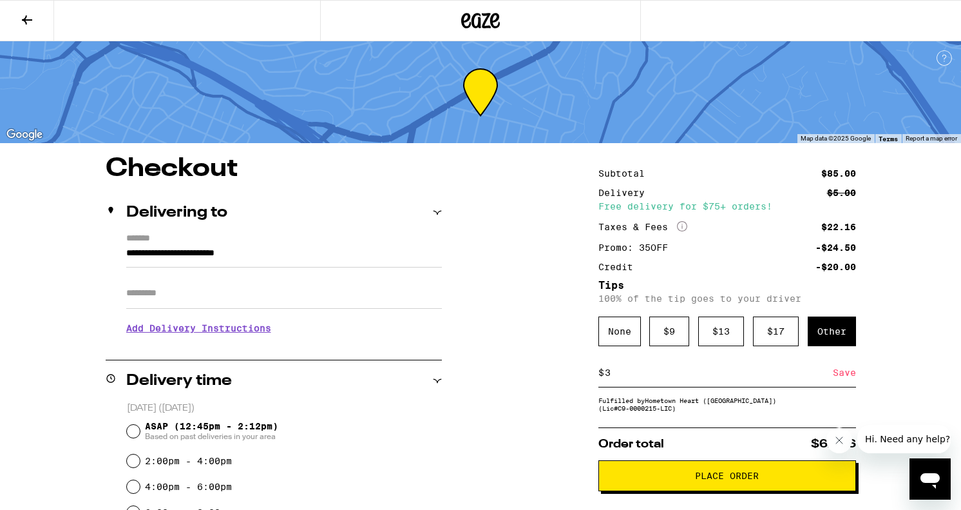
type input "3"
click at [842, 375] on div "Save" at bounding box center [844, 372] width 23 height 28
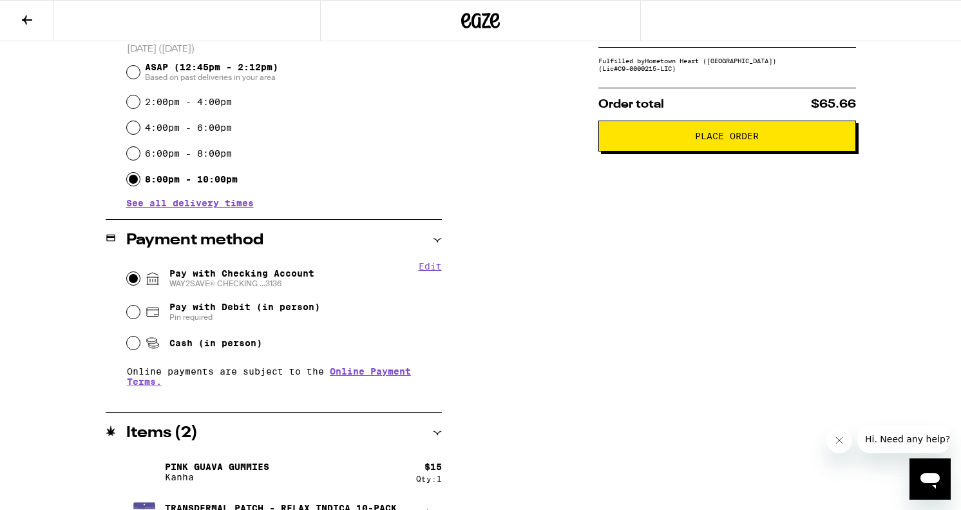
scroll to position [396, 0]
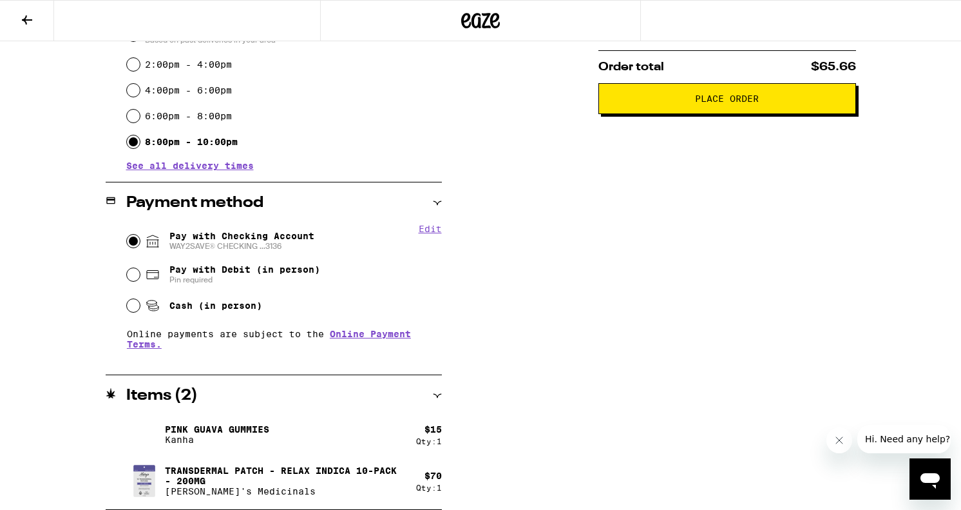
click at [721, 103] on span "Place Order" at bounding box center [727, 98] width 64 height 9
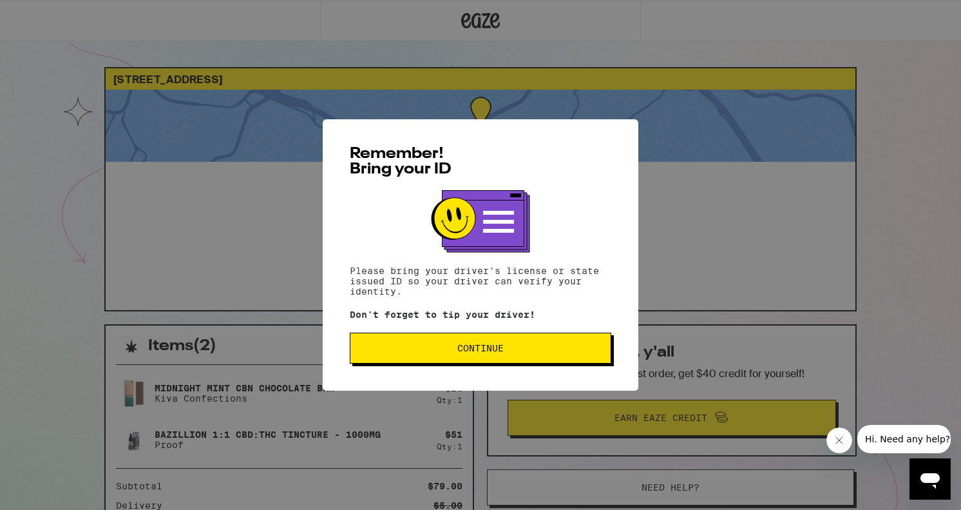
drag, startPoint x: 474, startPoint y: 370, endPoint x: 475, endPoint y: 358, distance: 12.3
click at [474, 370] on div "Remember! Bring your ID Please bring your driver's license or state issued ID s…" at bounding box center [481, 254] width 316 height 271
click at [476, 348] on span "Continue" at bounding box center [480, 347] width 46 height 9
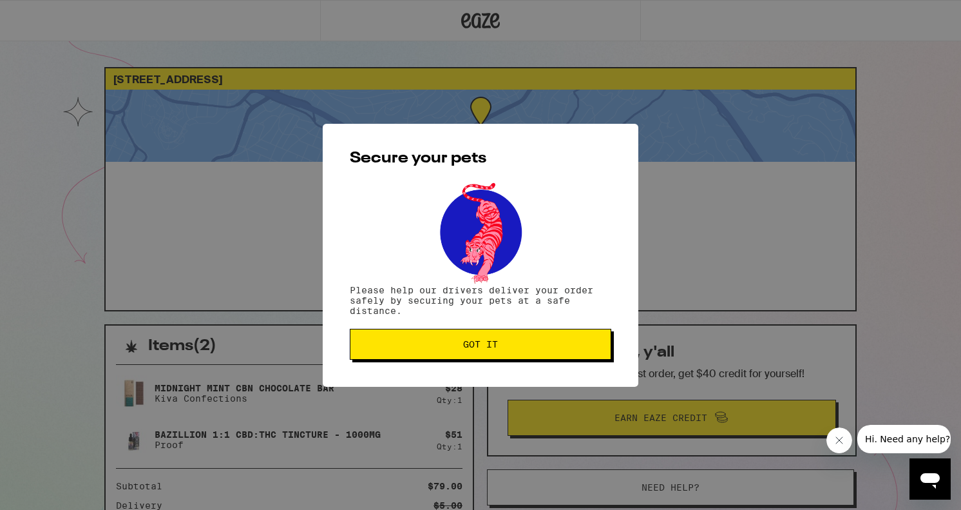
click at [477, 341] on span "Got it" at bounding box center [480, 344] width 35 height 9
